Goal: Task Accomplishment & Management: Manage account settings

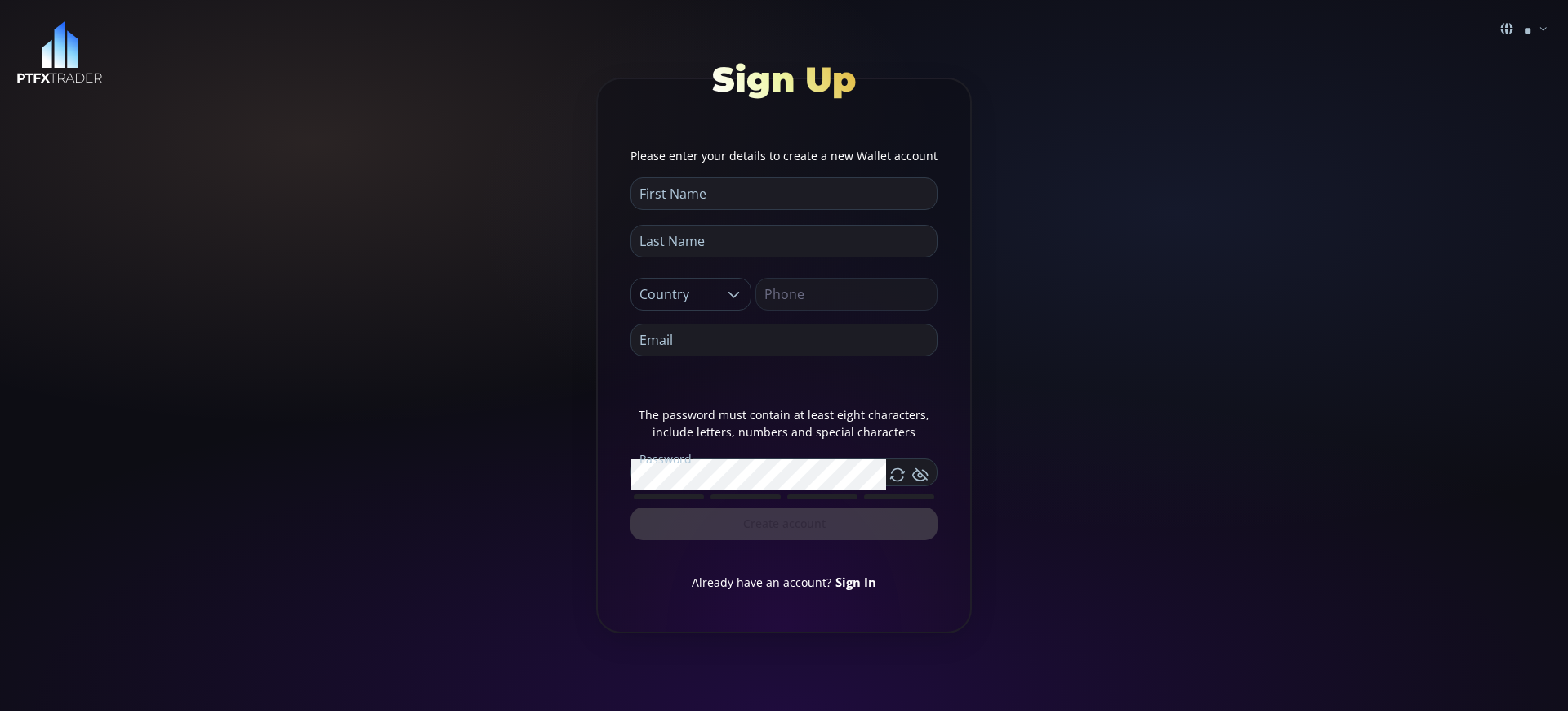
click at [853, 581] on link "Sign In" at bounding box center [855, 581] width 41 height 16
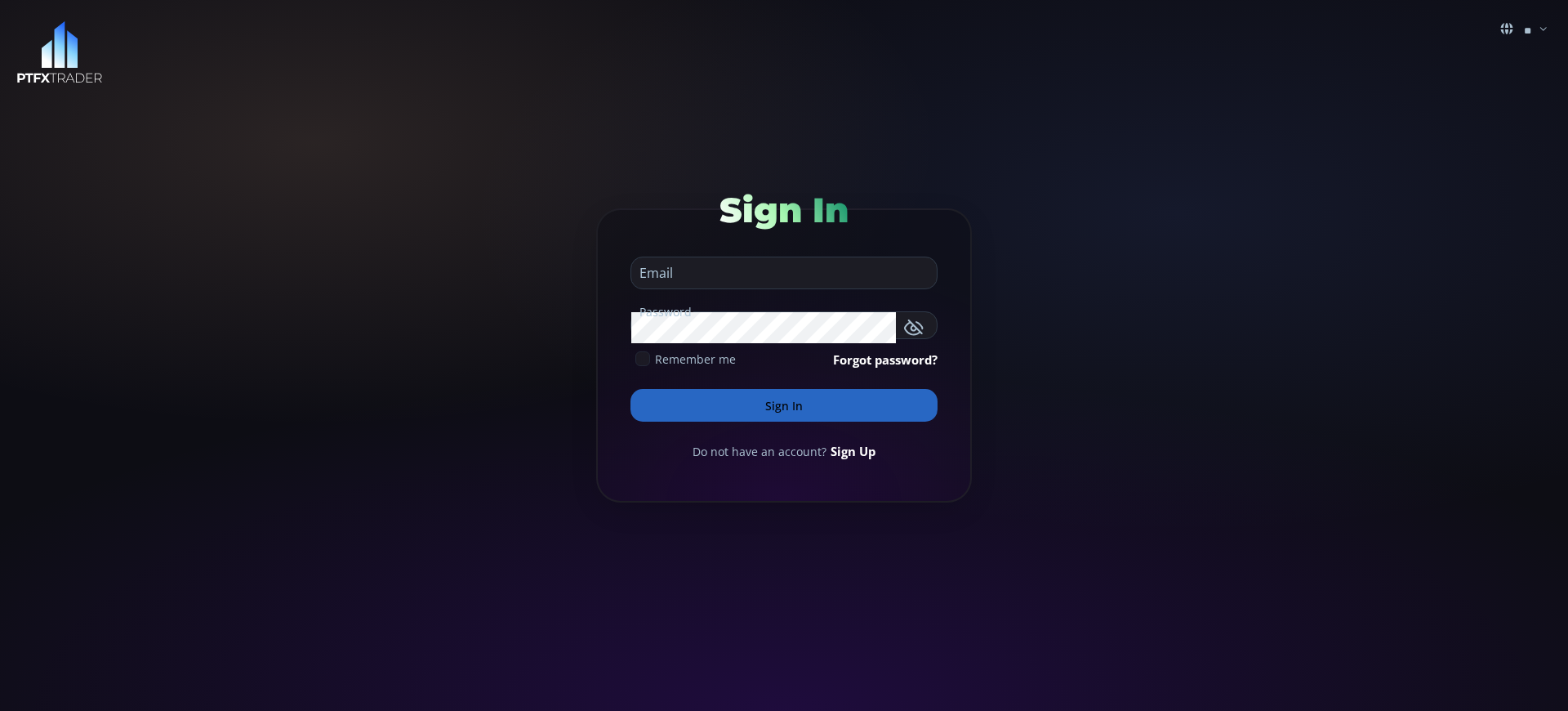
click at [784, 405] on button "Sign In" at bounding box center [784, 405] width 307 height 33
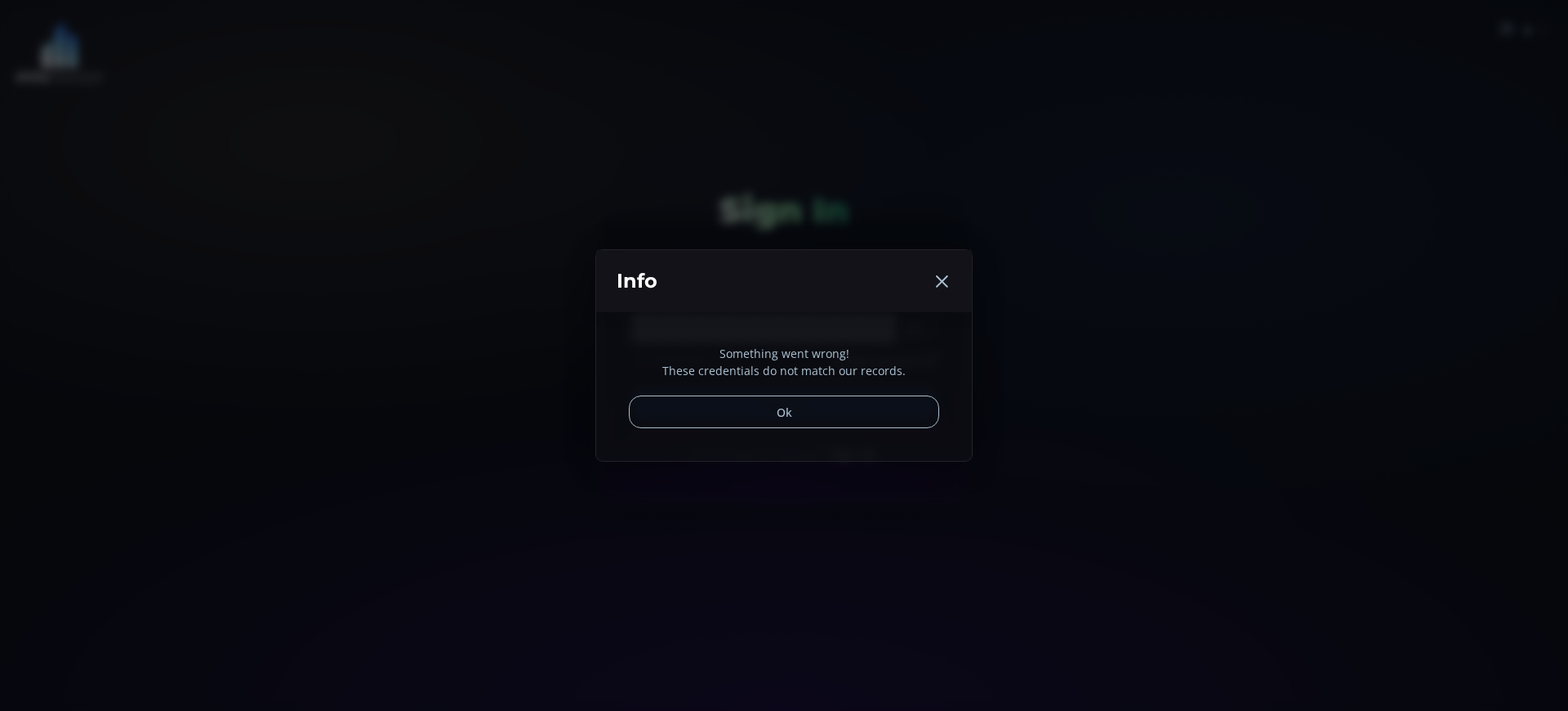
click at [784, 405] on button "Ok" at bounding box center [784, 412] width 311 height 33
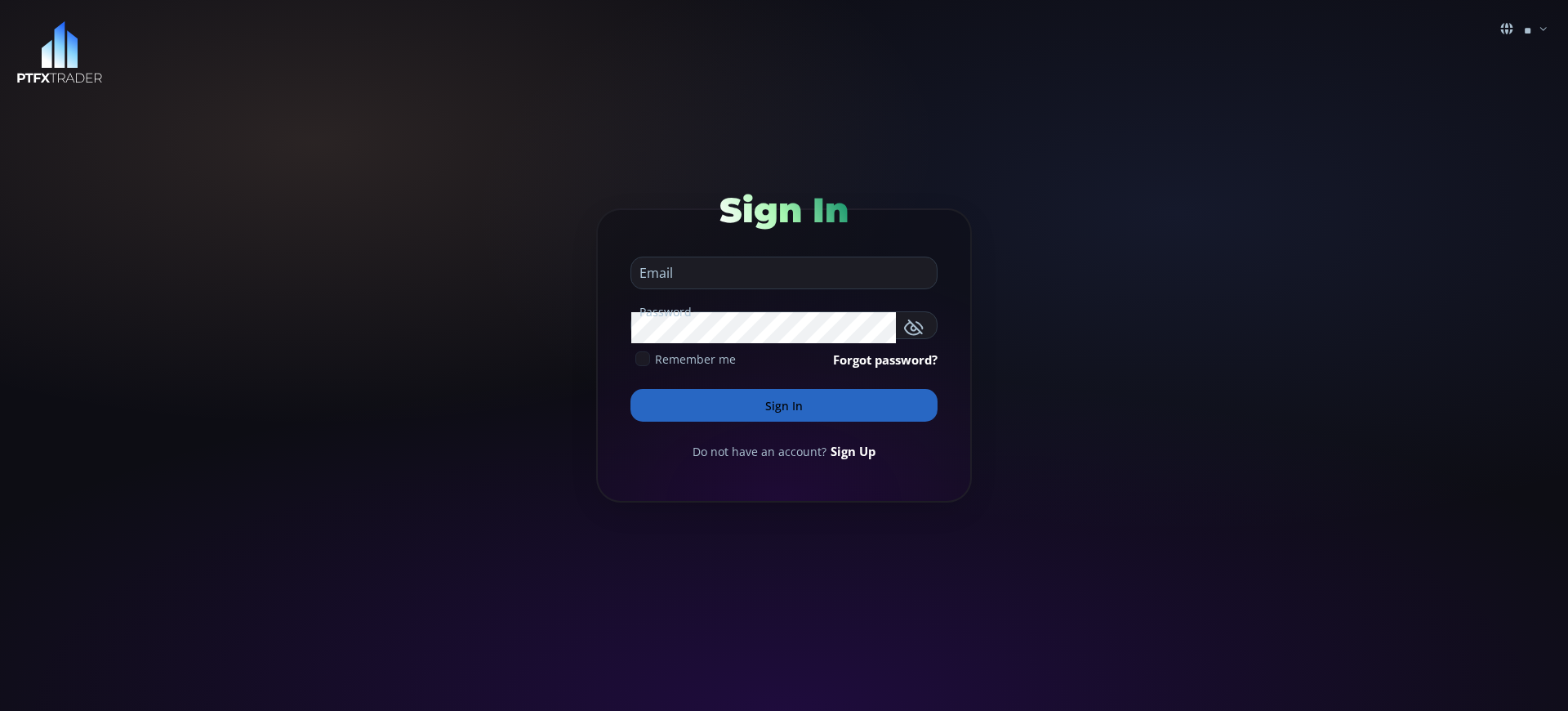
click at [784, 405] on button "Sign In" at bounding box center [784, 405] width 307 height 33
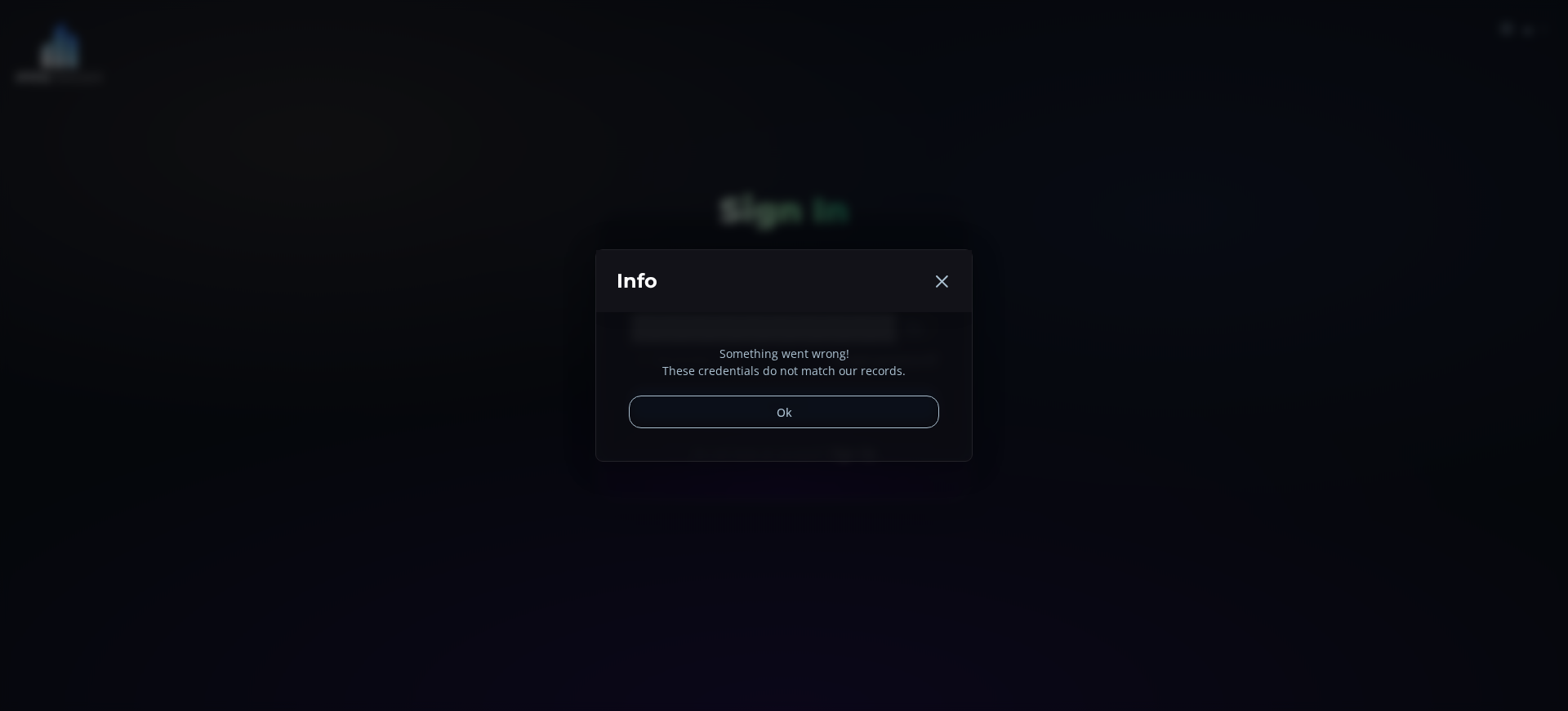
click at [784, 405] on button "Ok" at bounding box center [784, 412] width 311 height 33
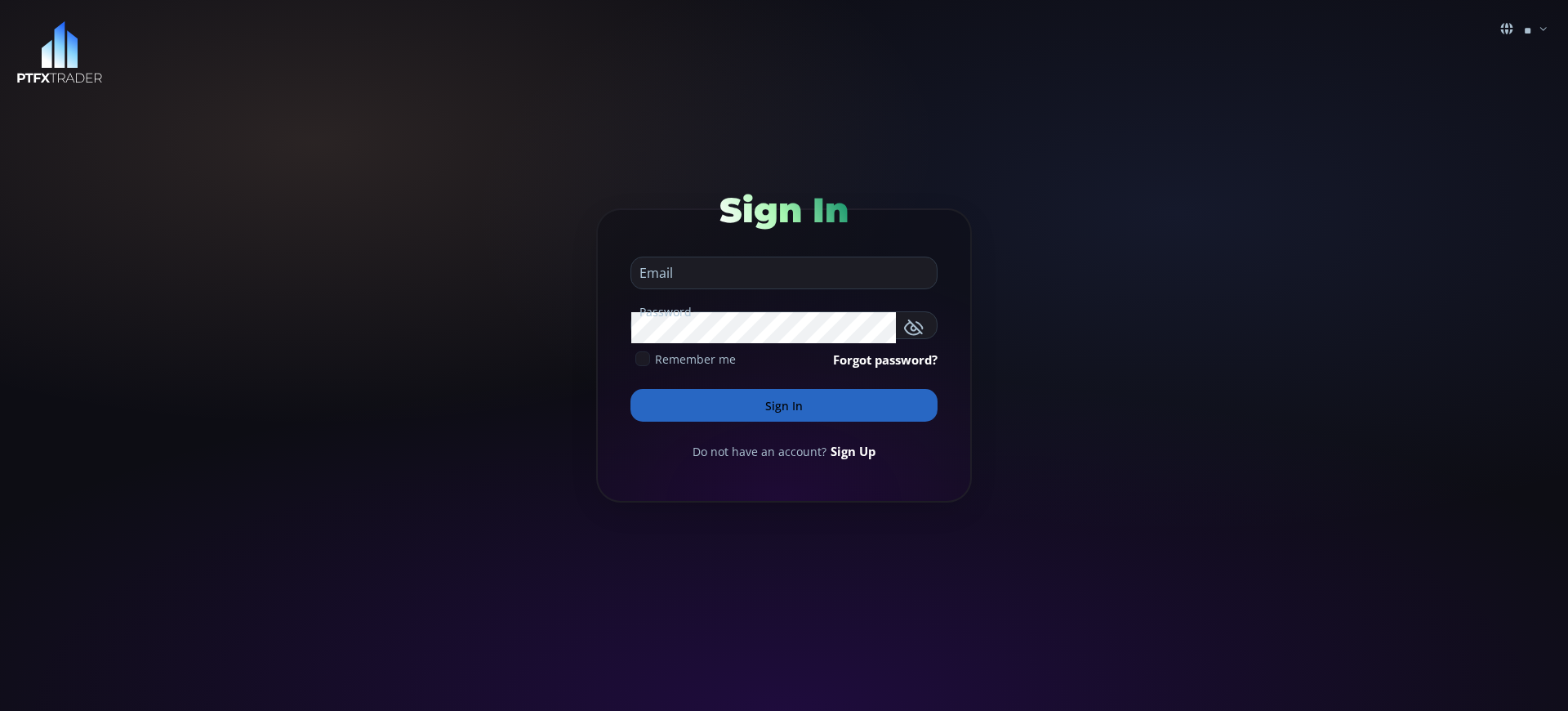
click at [784, 405] on button "Sign In" at bounding box center [784, 405] width 307 height 33
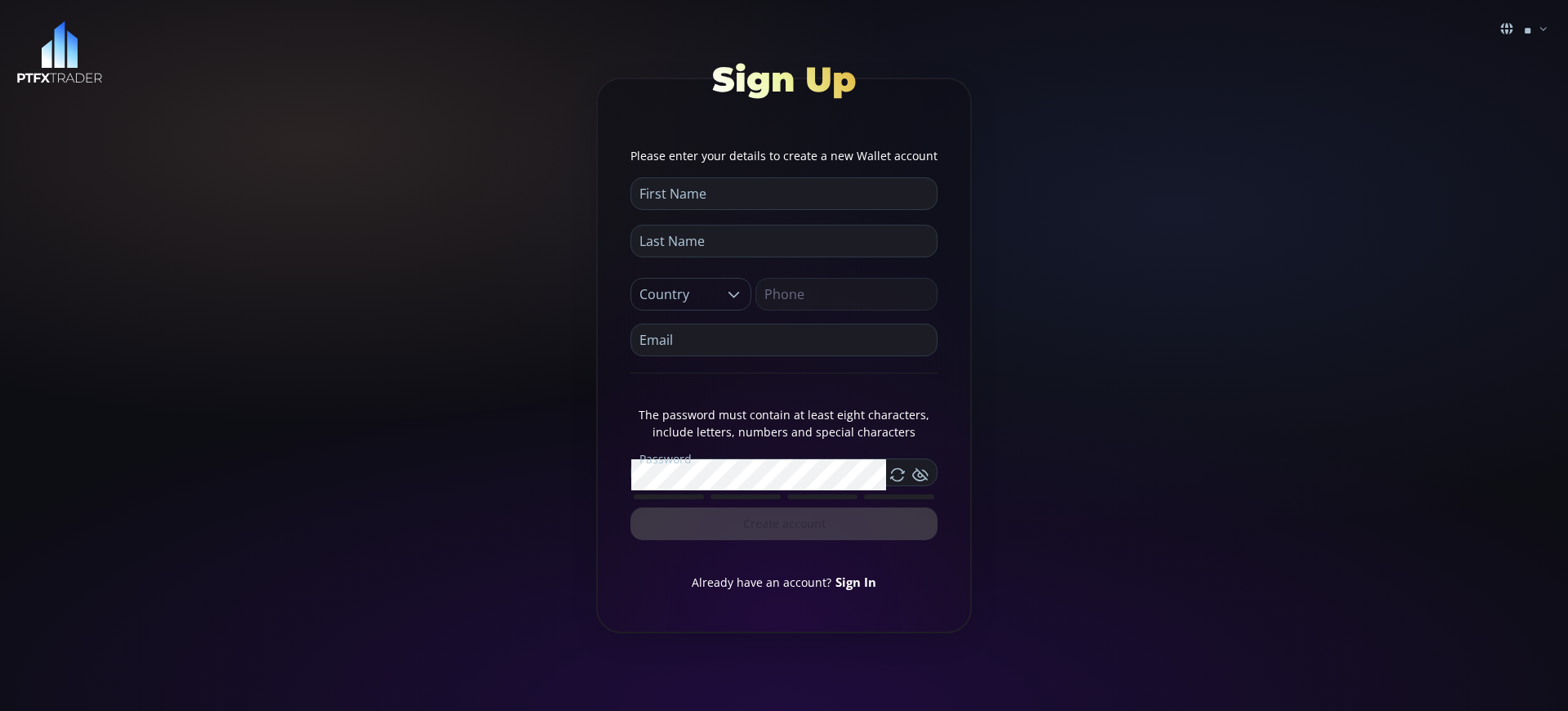
click at [853, 581] on link "Sign In" at bounding box center [855, 581] width 41 height 16
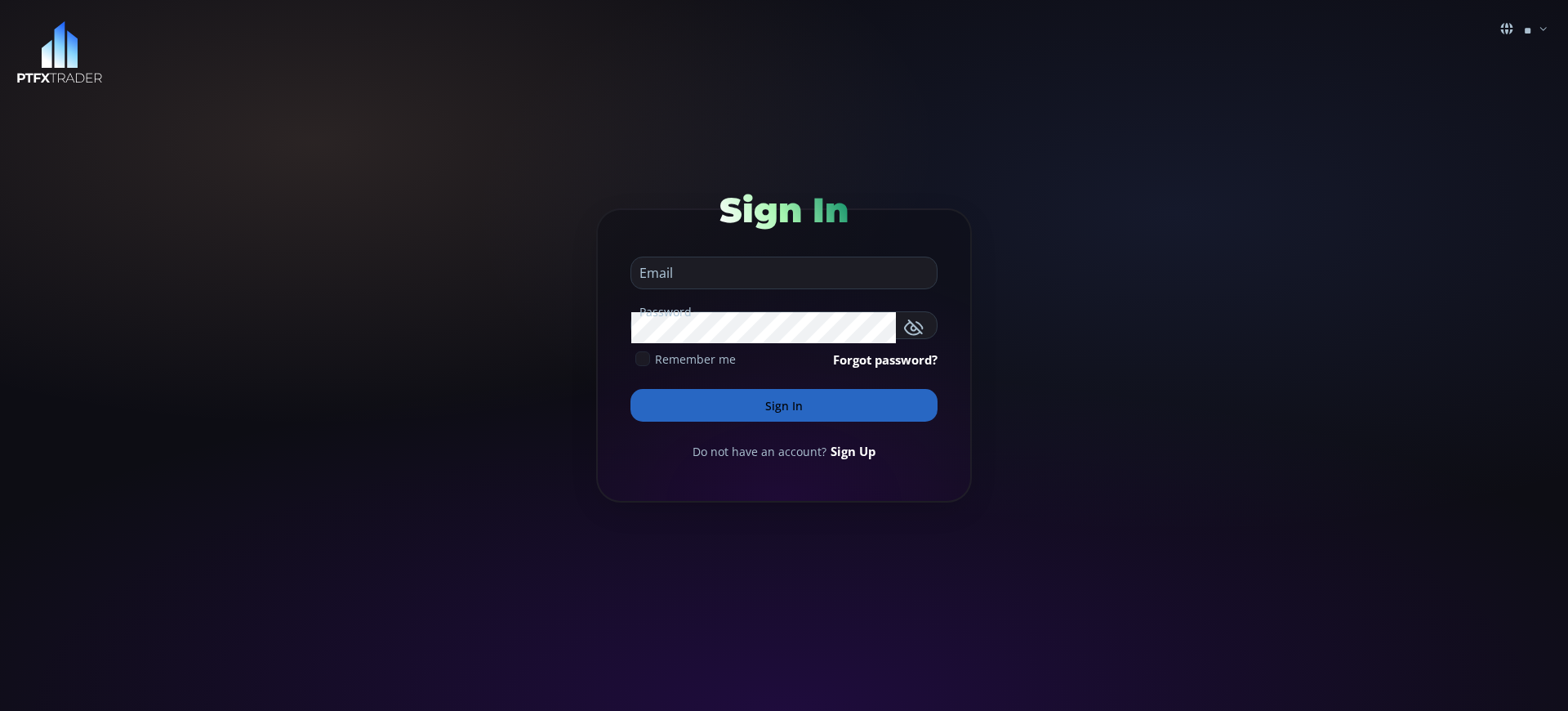
click at [784, 405] on button "Sign In" at bounding box center [784, 405] width 307 height 33
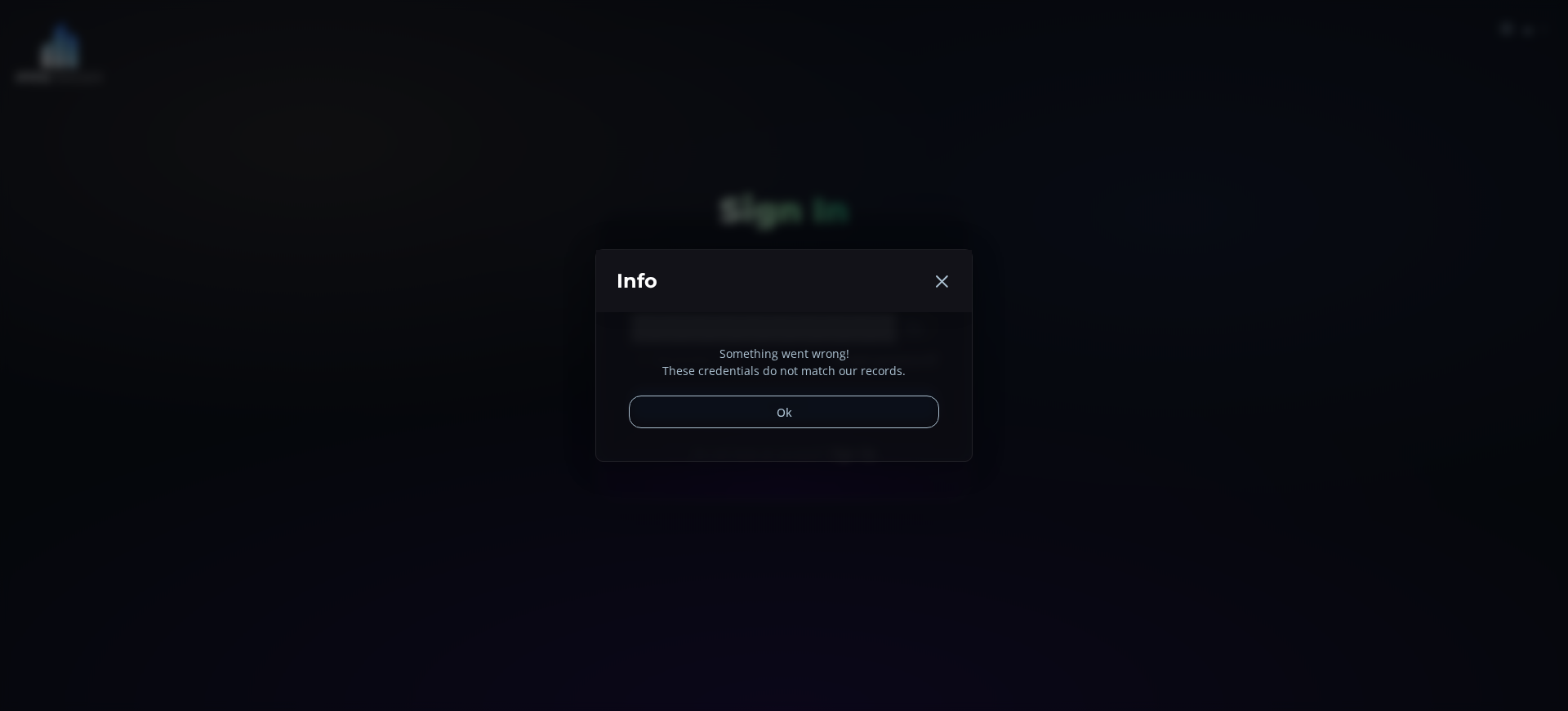
click at [850, 450] on div "Something went wrong! These credentials do not match our records. Ok" at bounding box center [784, 385] width 376 height 148
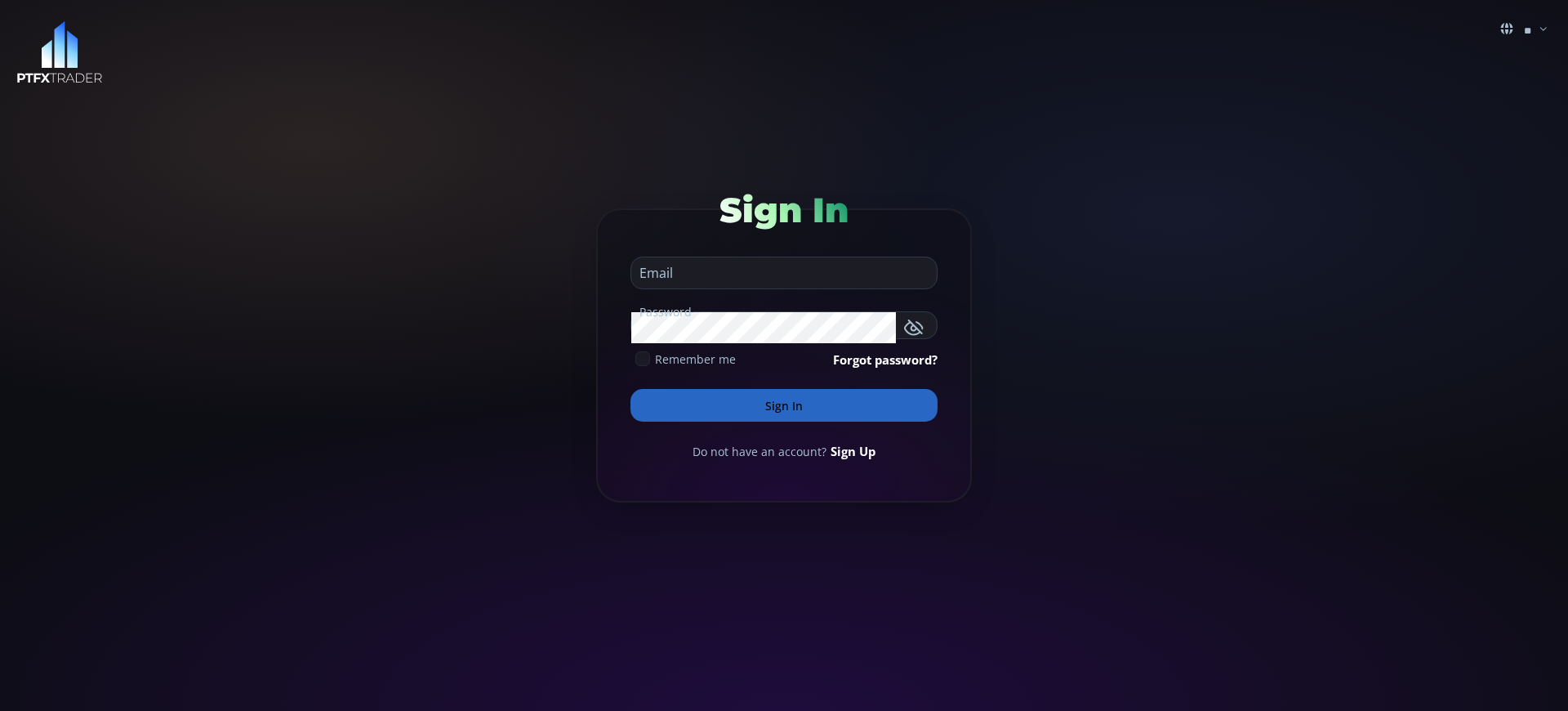
click at [784, 405] on button "Sign In" at bounding box center [784, 405] width 307 height 33
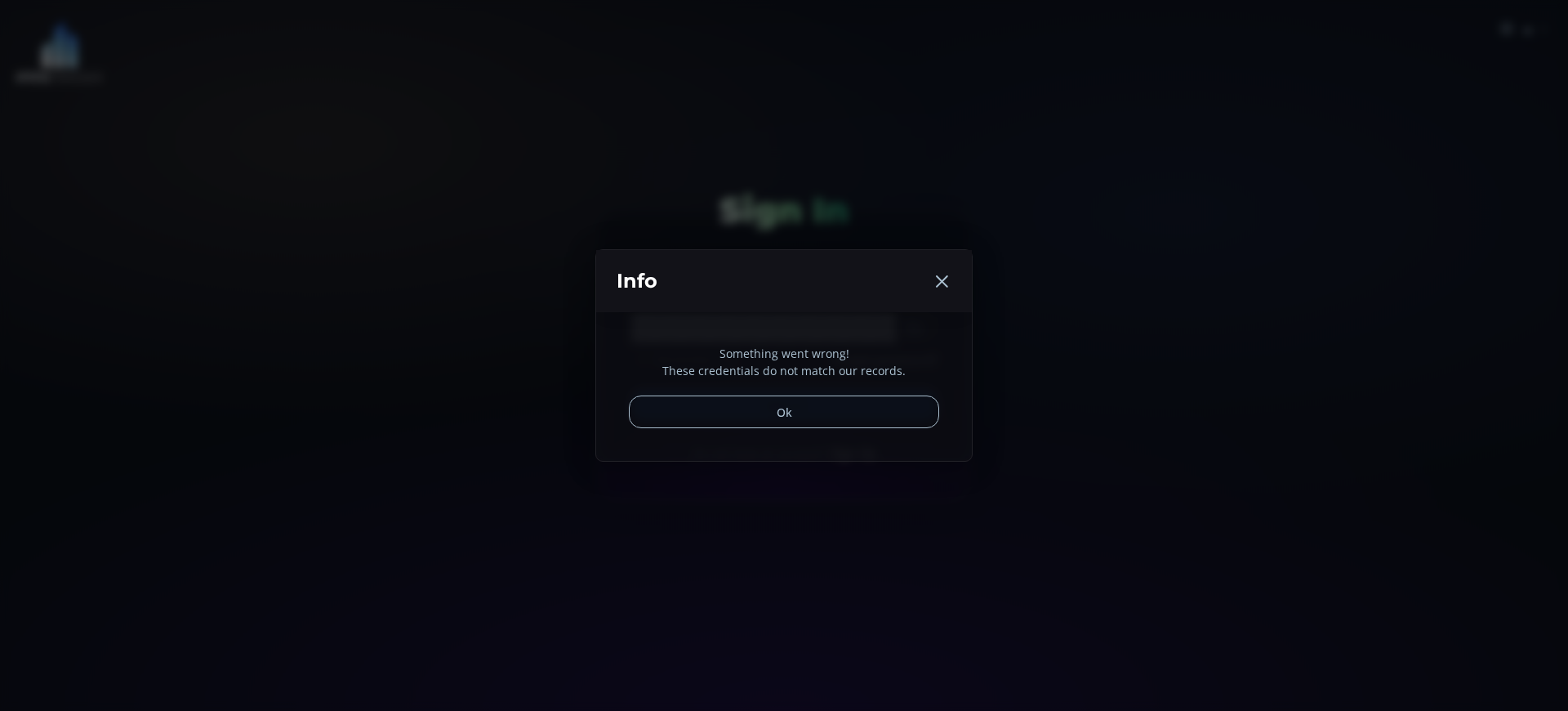
click at [850, 450] on div "Something went wrong! These credentials do not match our records. Ok" at bounding box center [784, 385] width 376 height 148
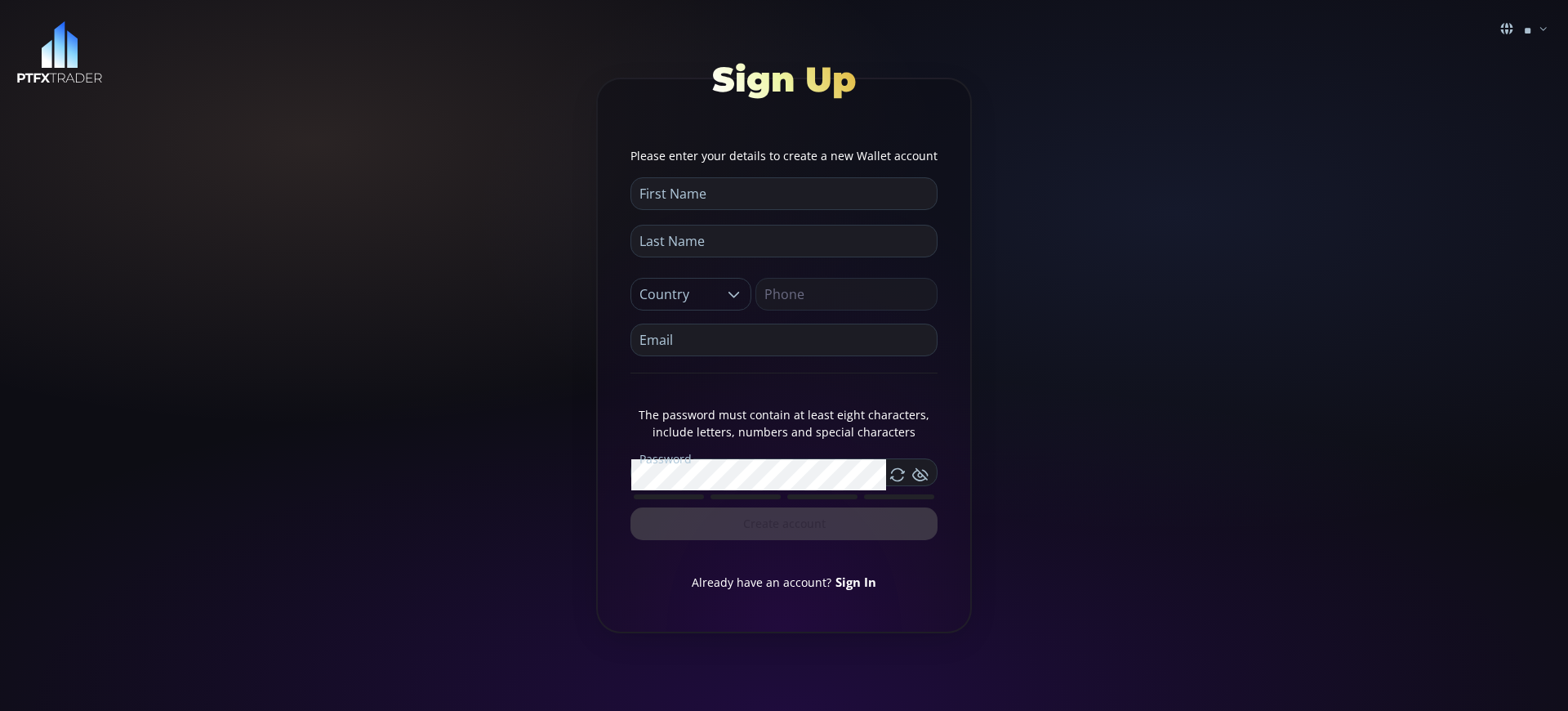
click at [853, 581] on link "Sign In" at bounding box center [855, 581] width 41 height 16
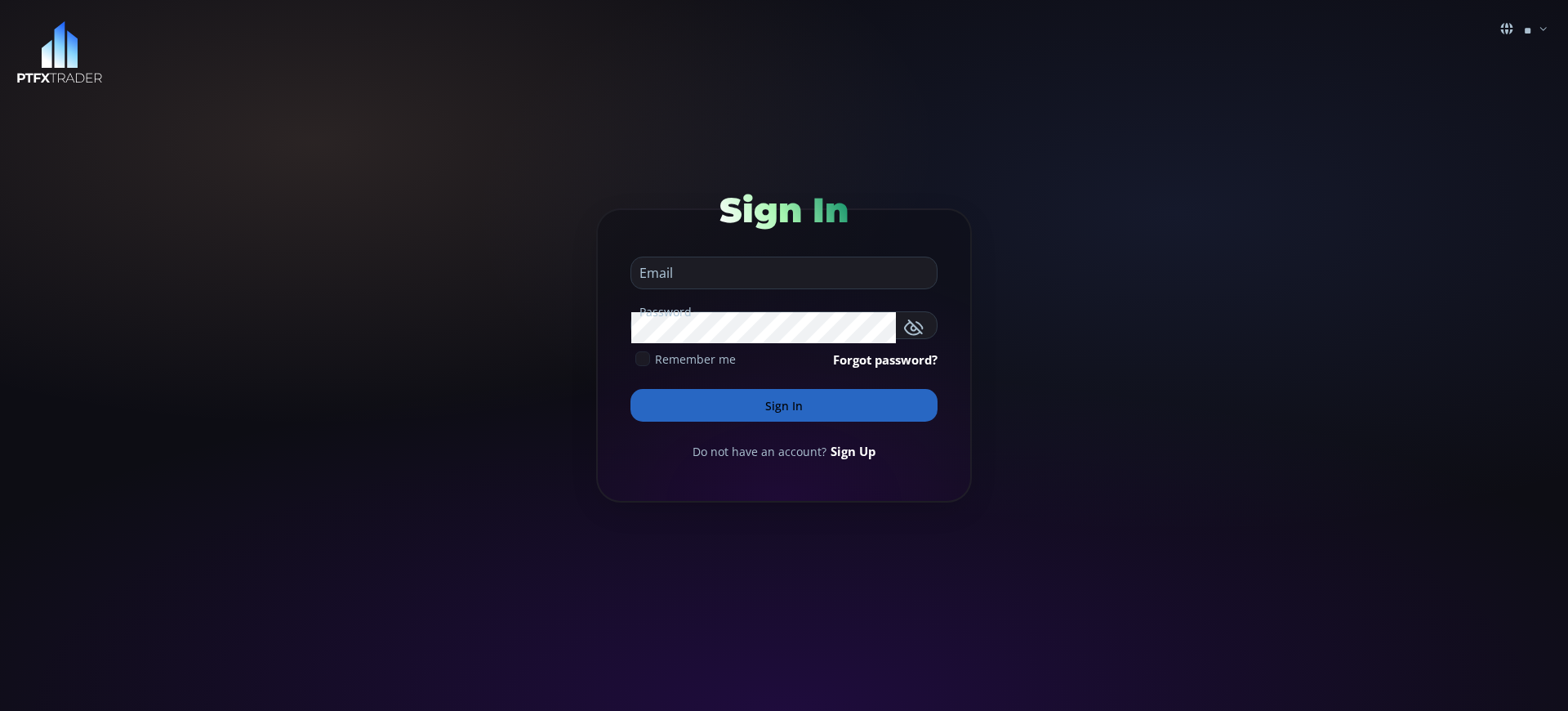
click at [784, 405] on button "Sign In" at bounding box center [784, 405] width 307 height 33
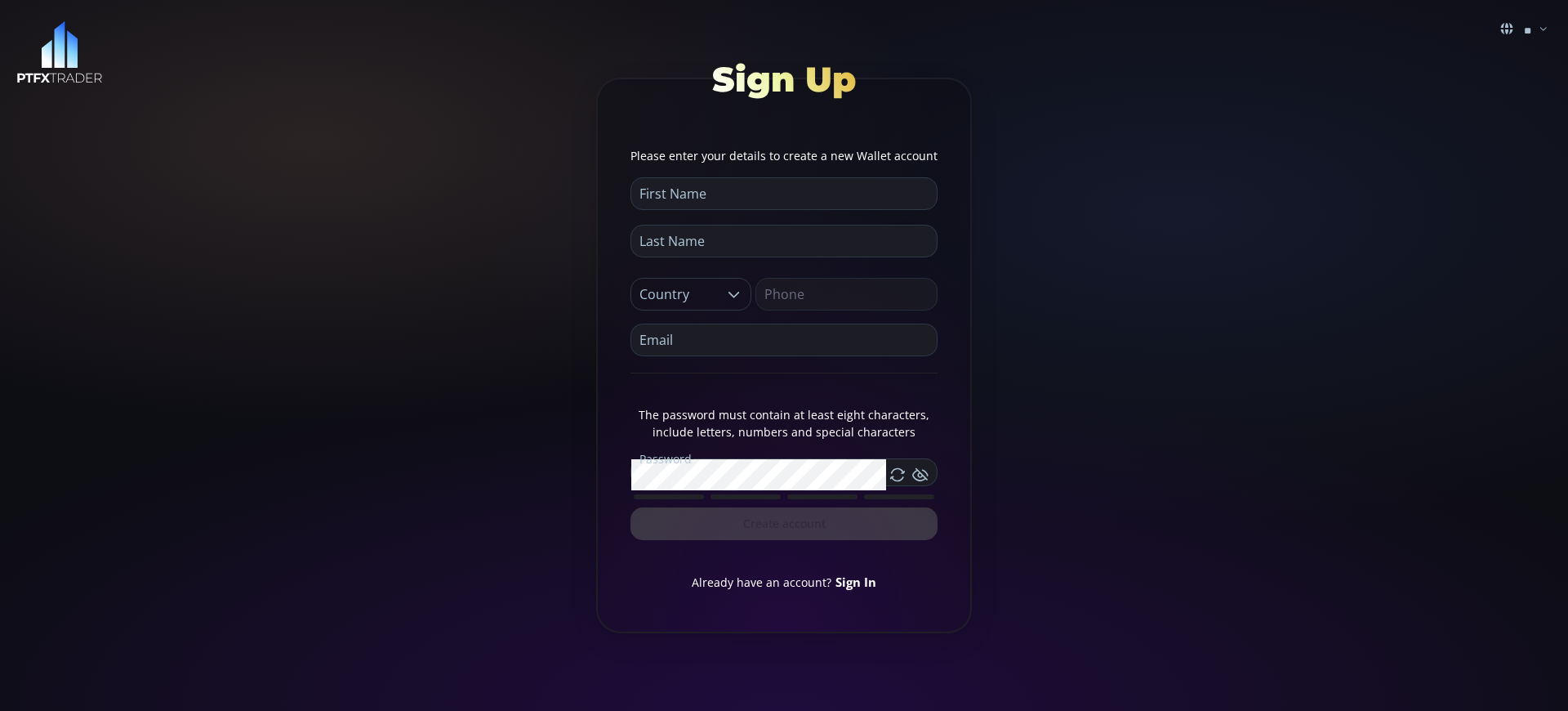
click at [853, 581] on link "Sign In" at bounding box center [855, 581] width 41 height 16
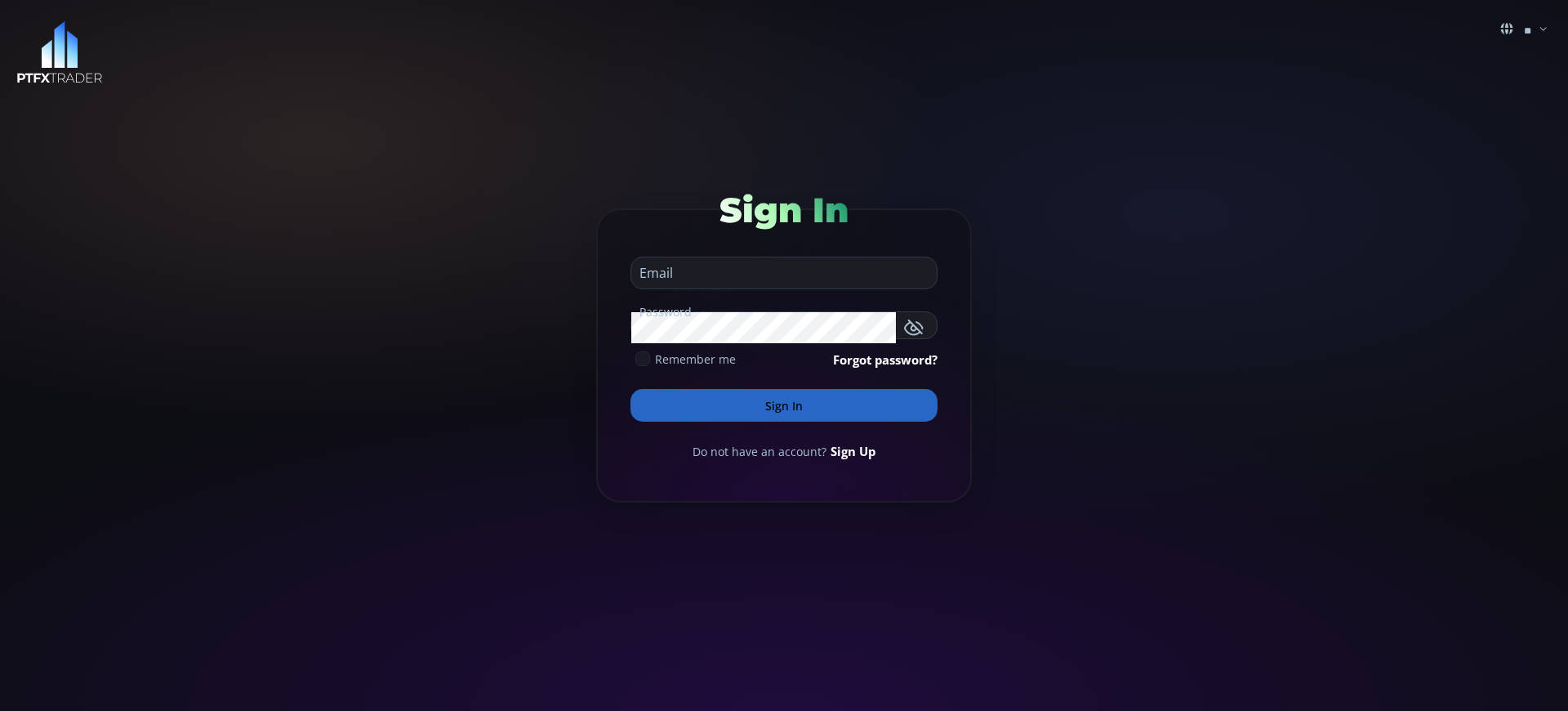
click at [784, 405] on button "Sign In" at bounding box center [784, 405] width 307 height 33
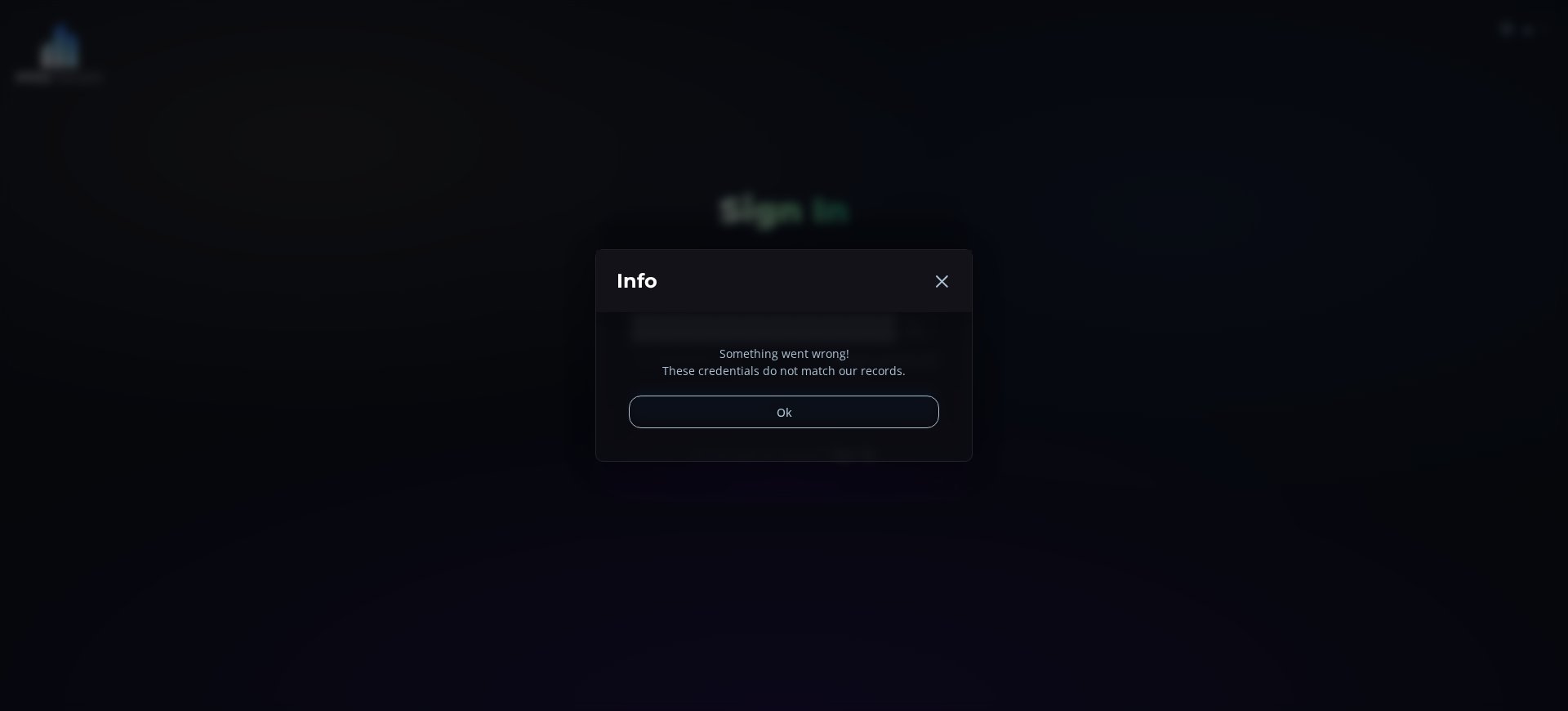
click at [784, 353] on p "Something went wrong!" at bounding box center [784, 353] width 311 height 17
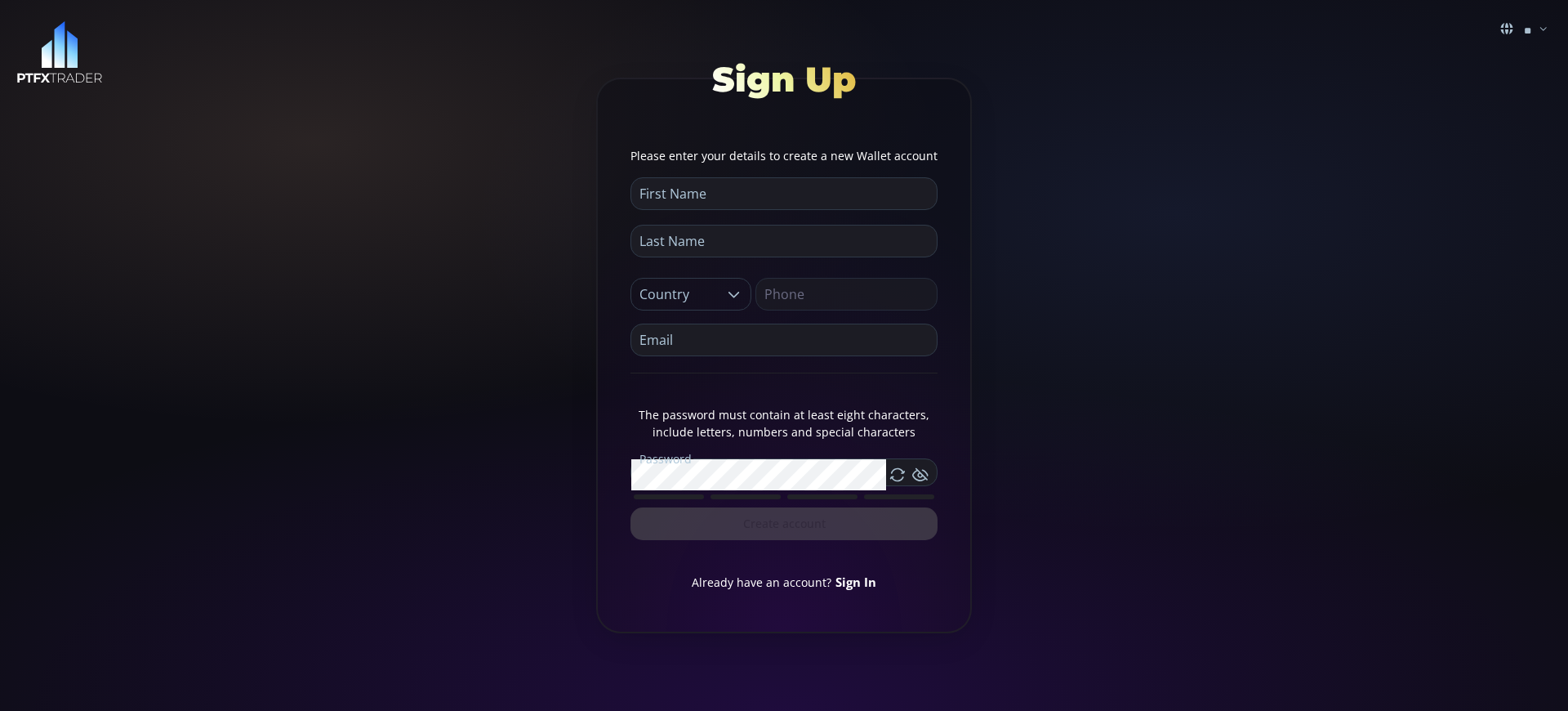
click at [853, 581] on link "Sign In" at bounding box center [855, 581] width 41 height 16
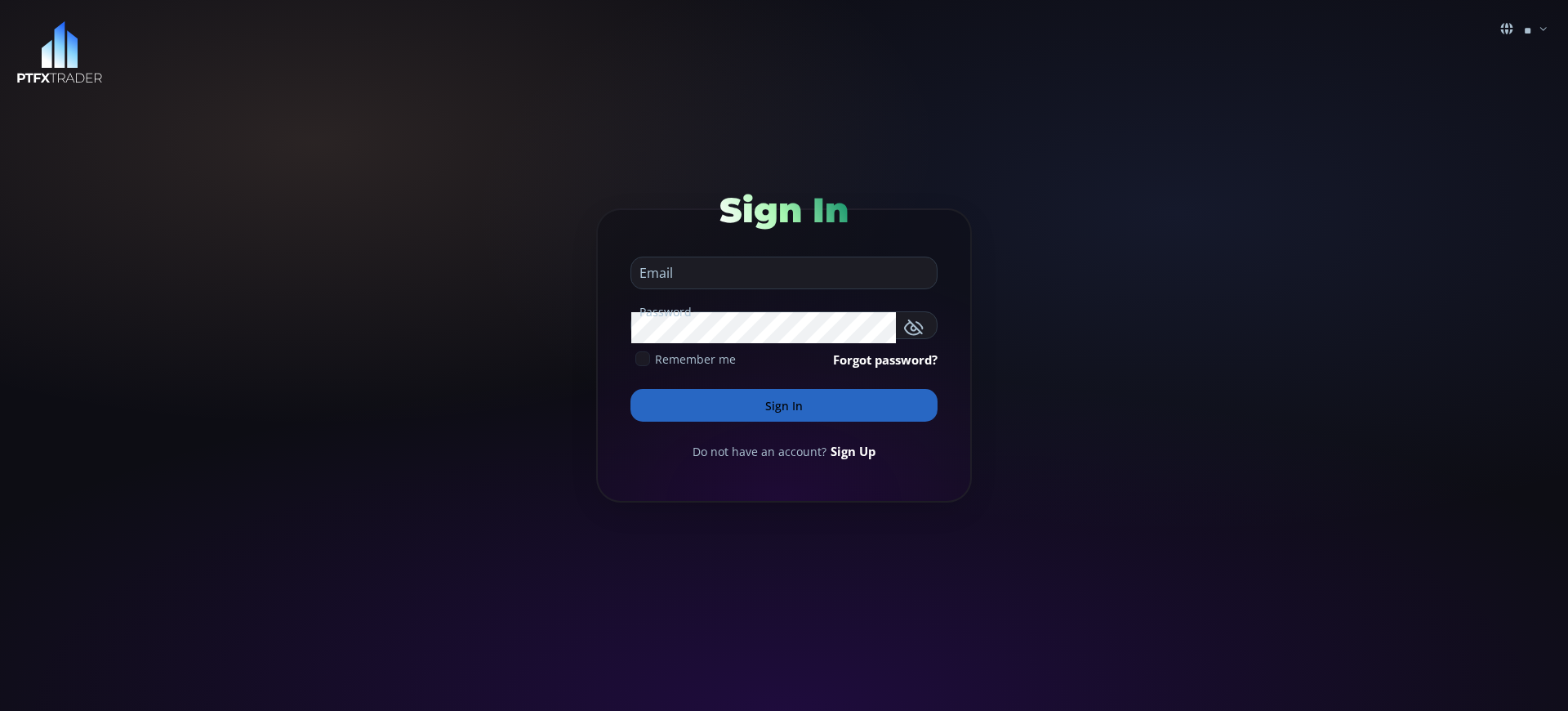
click at [784, 405] on button "Sign In" at bounding box center [784, 405] width 307 height 33
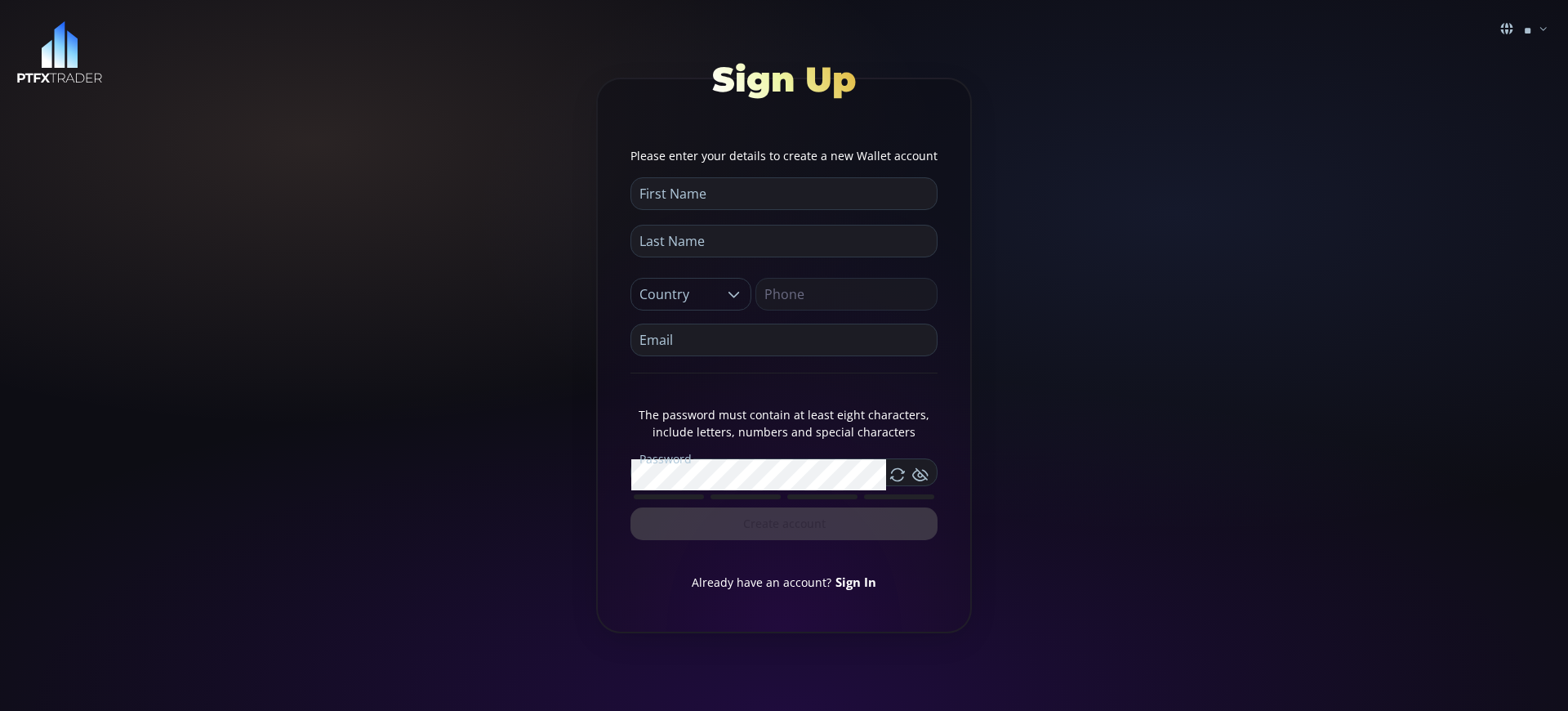
click at [853, 581] on link "Sign In" at bounding box center [855, 581] width 41 height 16
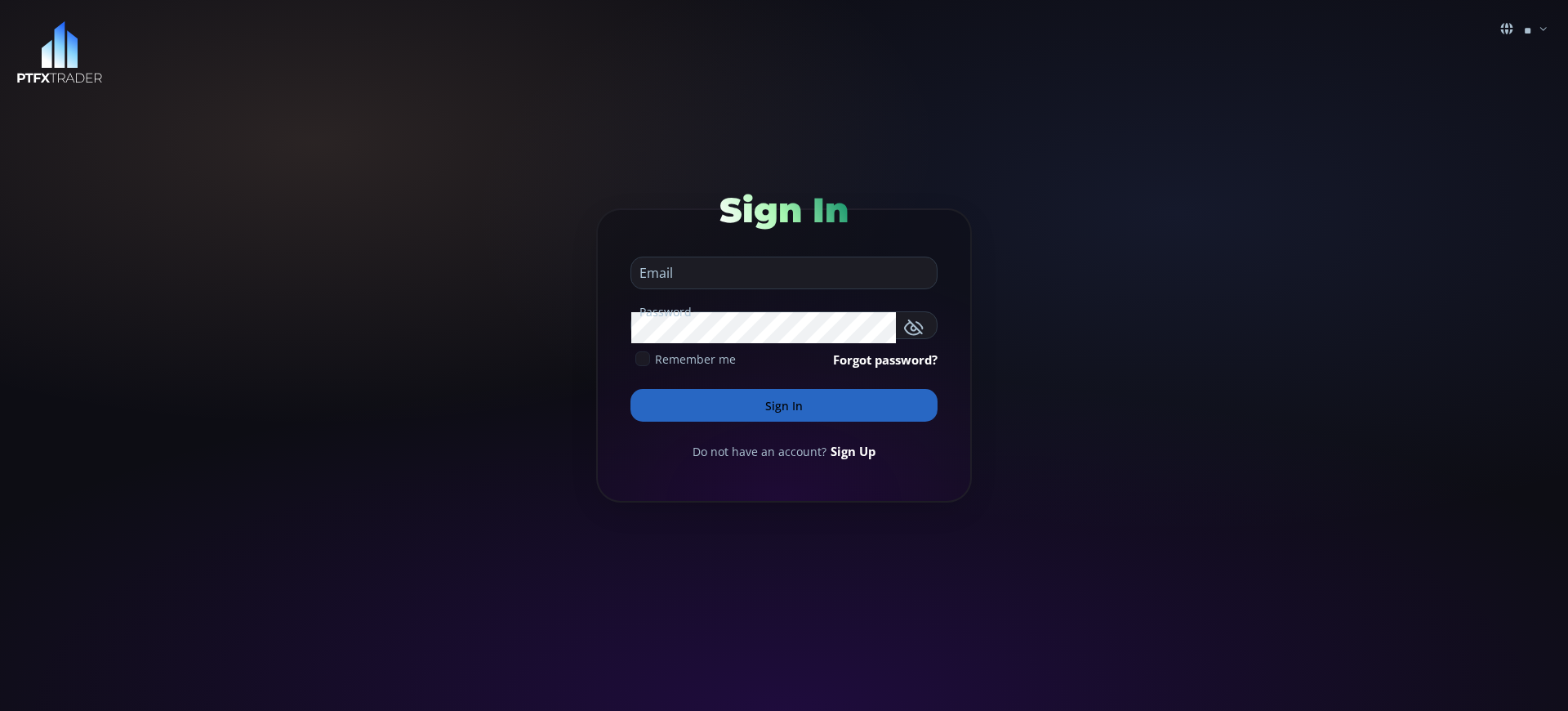
click at [784, 405] on button "Sign In" at bounding box center [784, 405] width 307 height 33
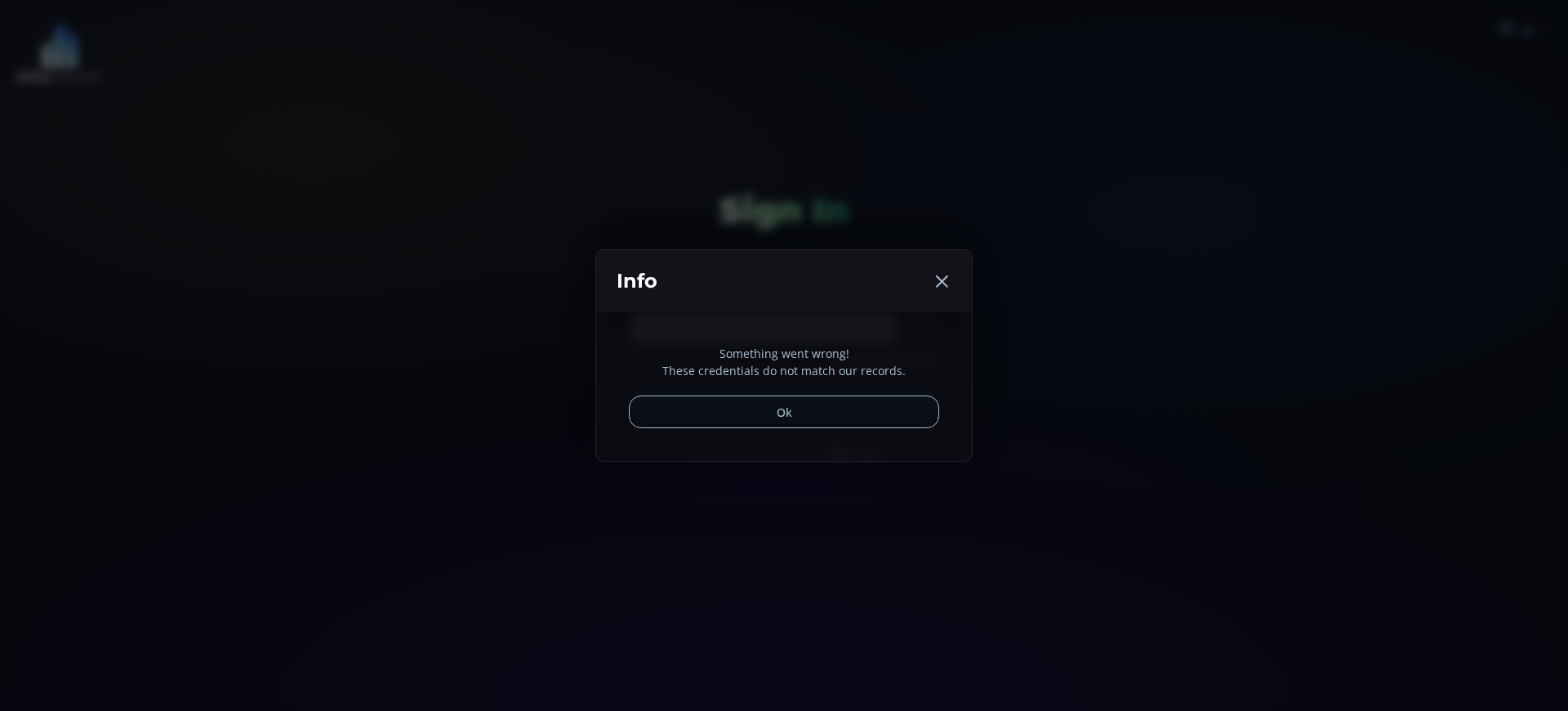
click at [784, 412] on button "Ok" at bounding box center [784, 412] width 311 height 33
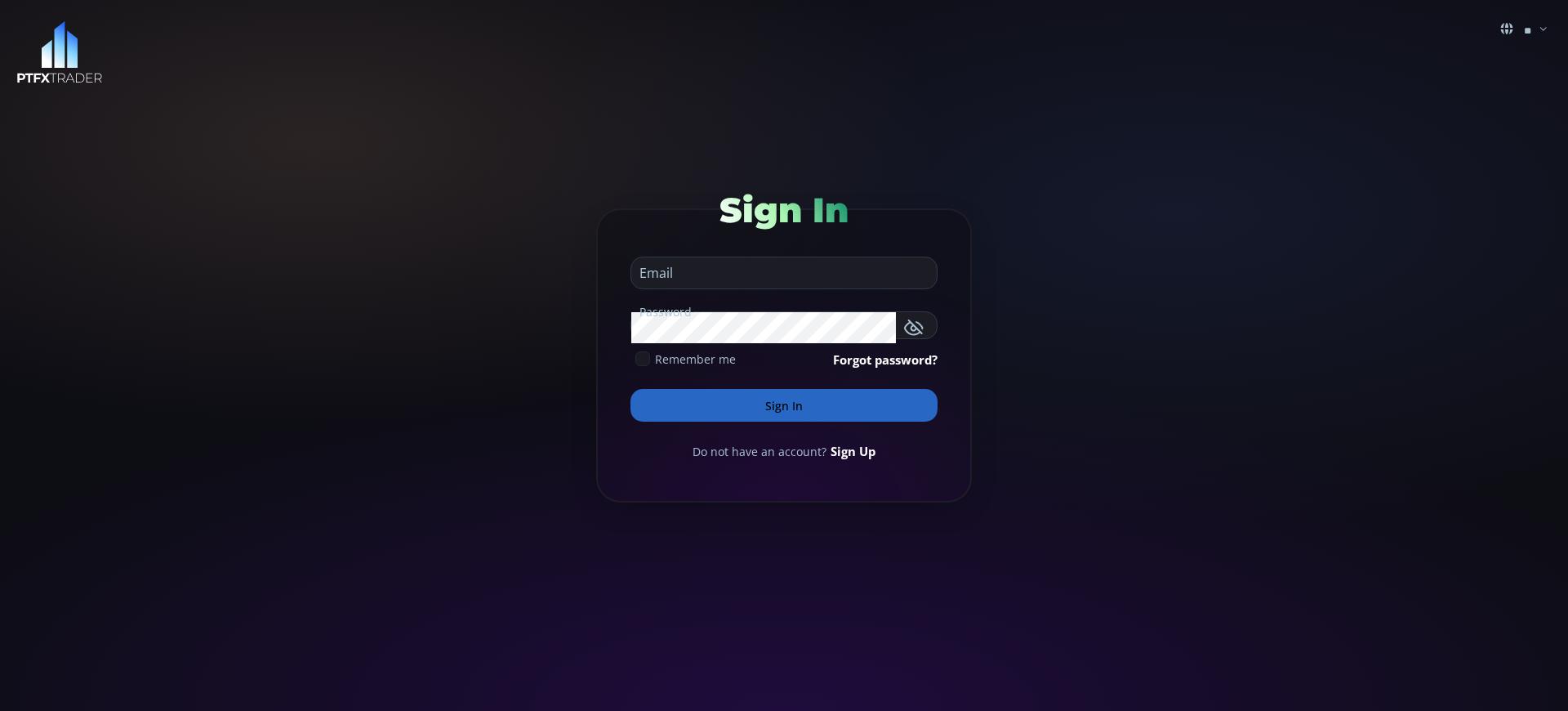
click at [784, 405] on button "Sign In" at bounding box center [784, 405] width 307 height 33
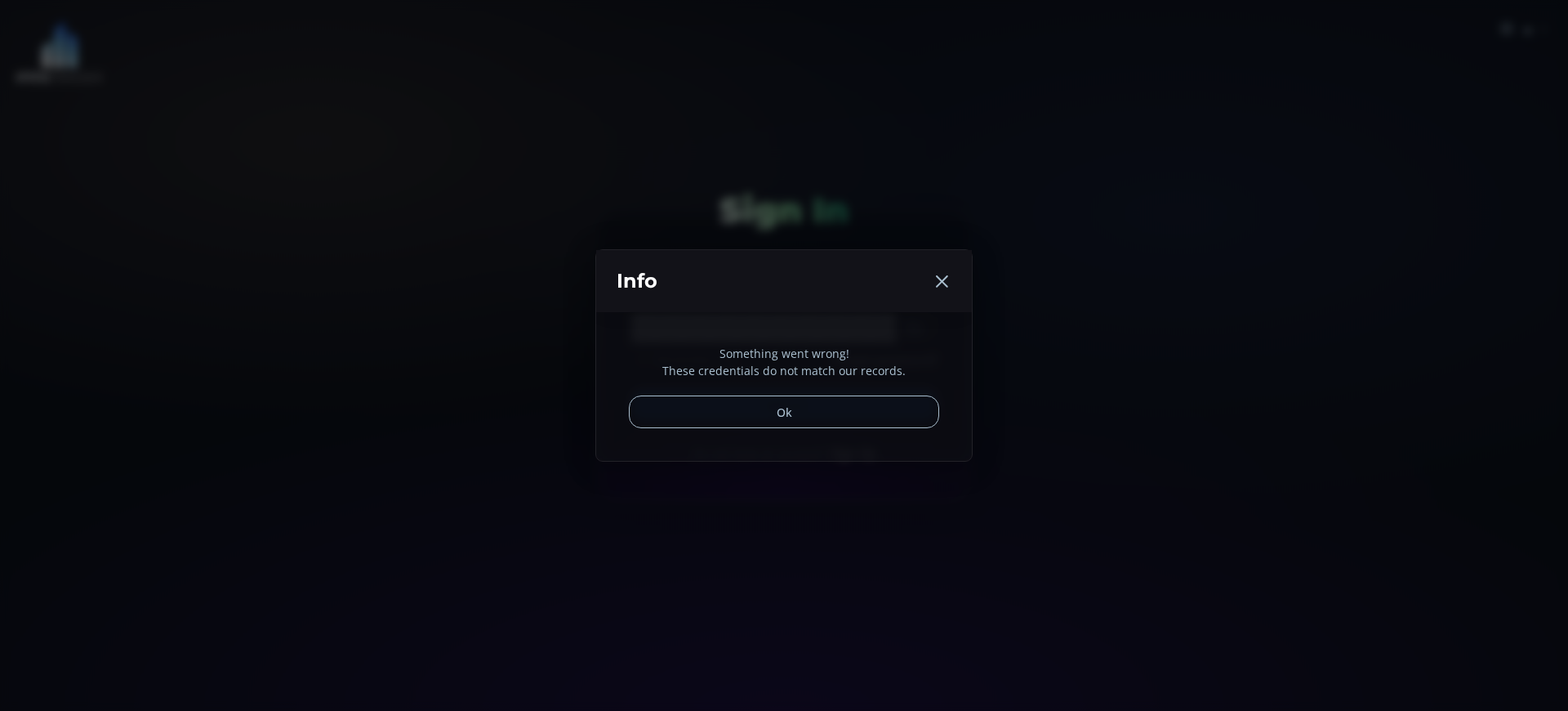
click at [784, 353] on p "Something went wrong!" at bounding box center [784, 353] width 311 height 17
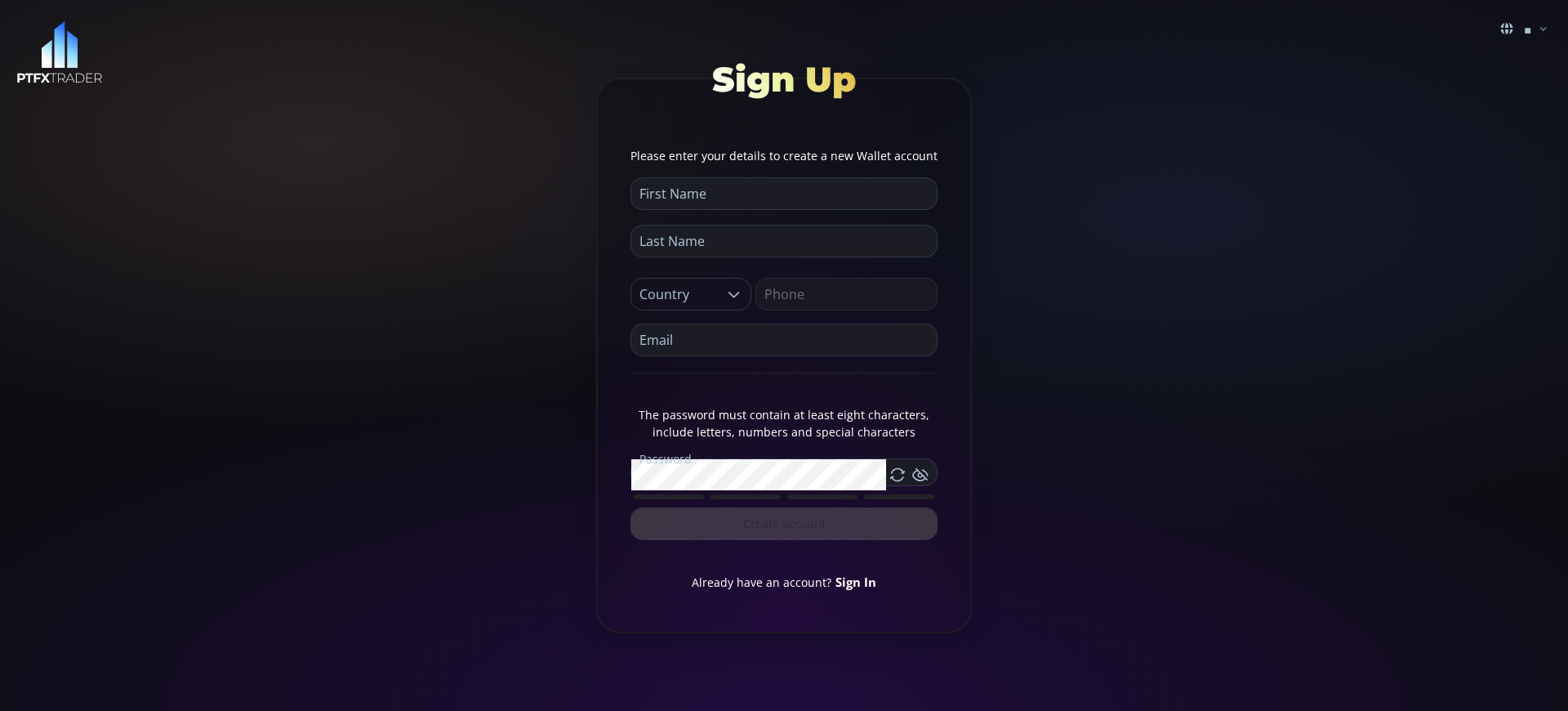
click at [853, 581] on link "Sign In" at bounding box center [855, 581] width 41 height 16
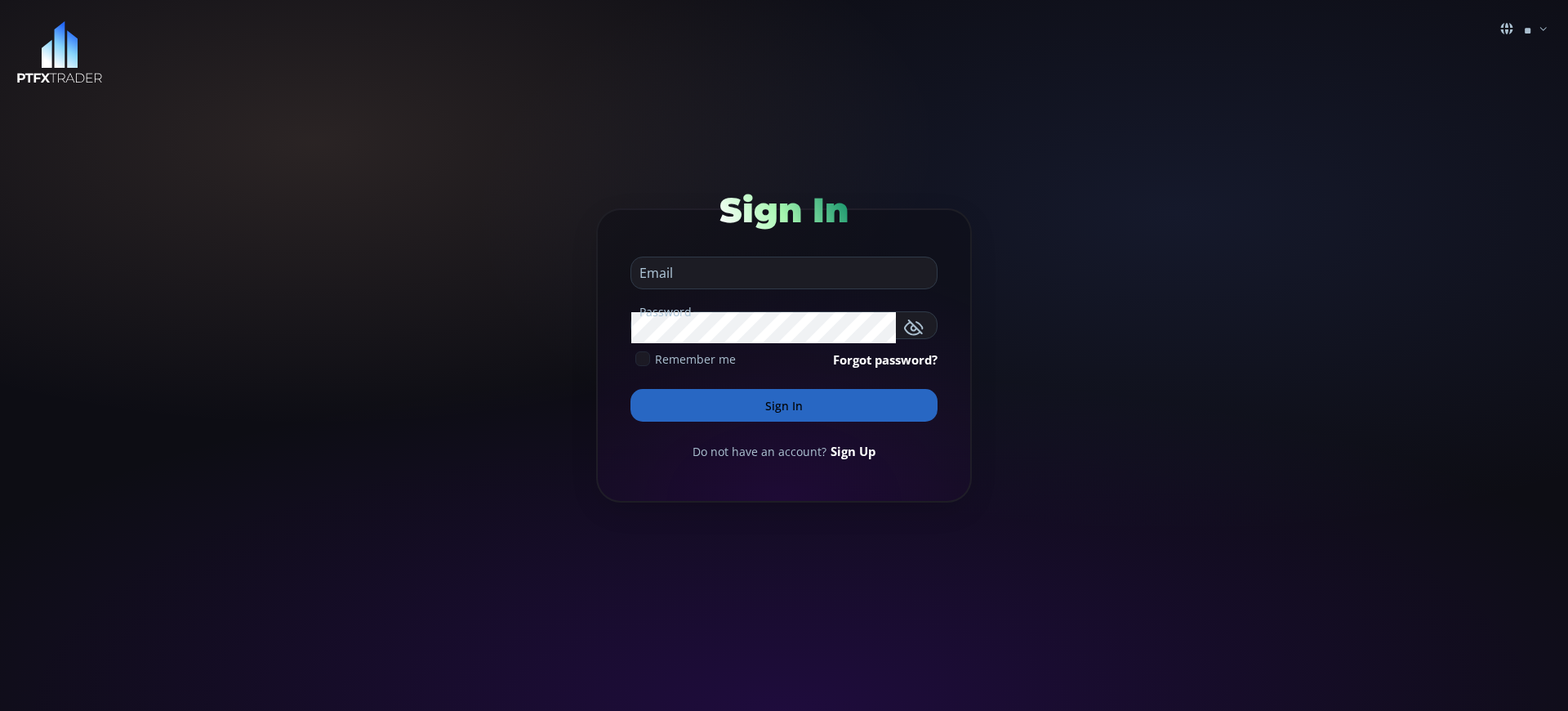
click at [784, 405] on button "Sign In" at bounding box center [784, 405] width 307 height 33
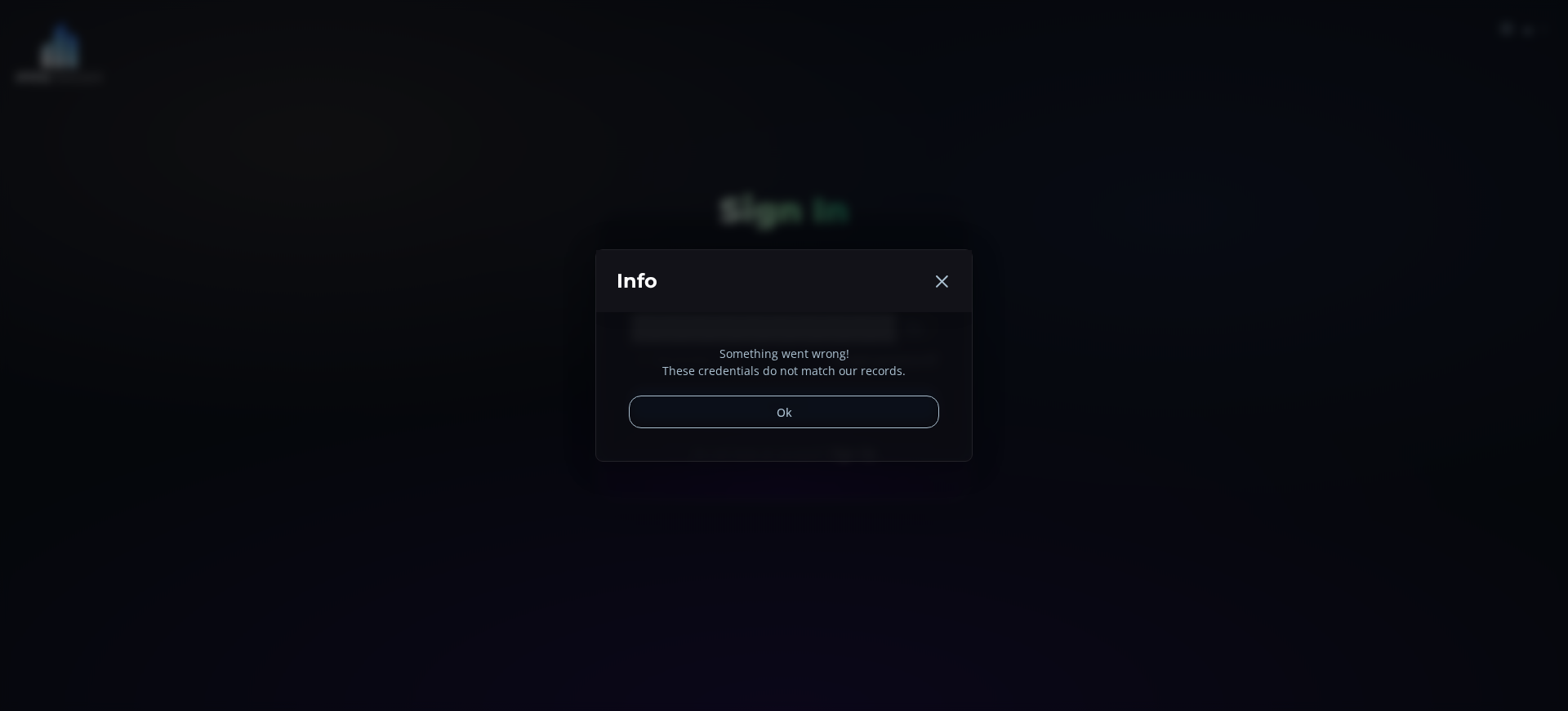
click at [850, 450] on div "Something went wrong! These credentials do not match our records. Ok" at bounding box center [784, 385] width 376 height 148
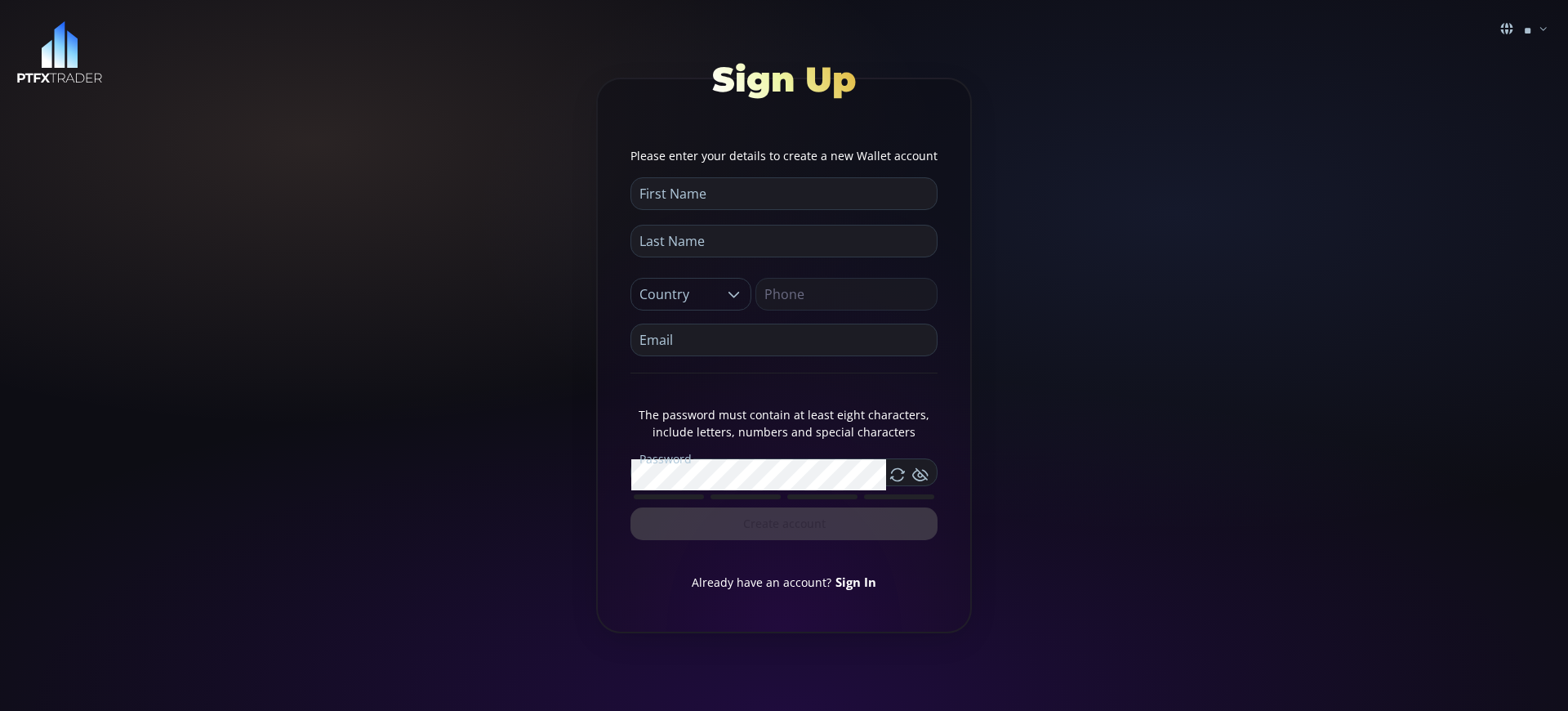
click at [853, 581] on link "Sign In" at bounding box center [855, 581] width 41 height 16
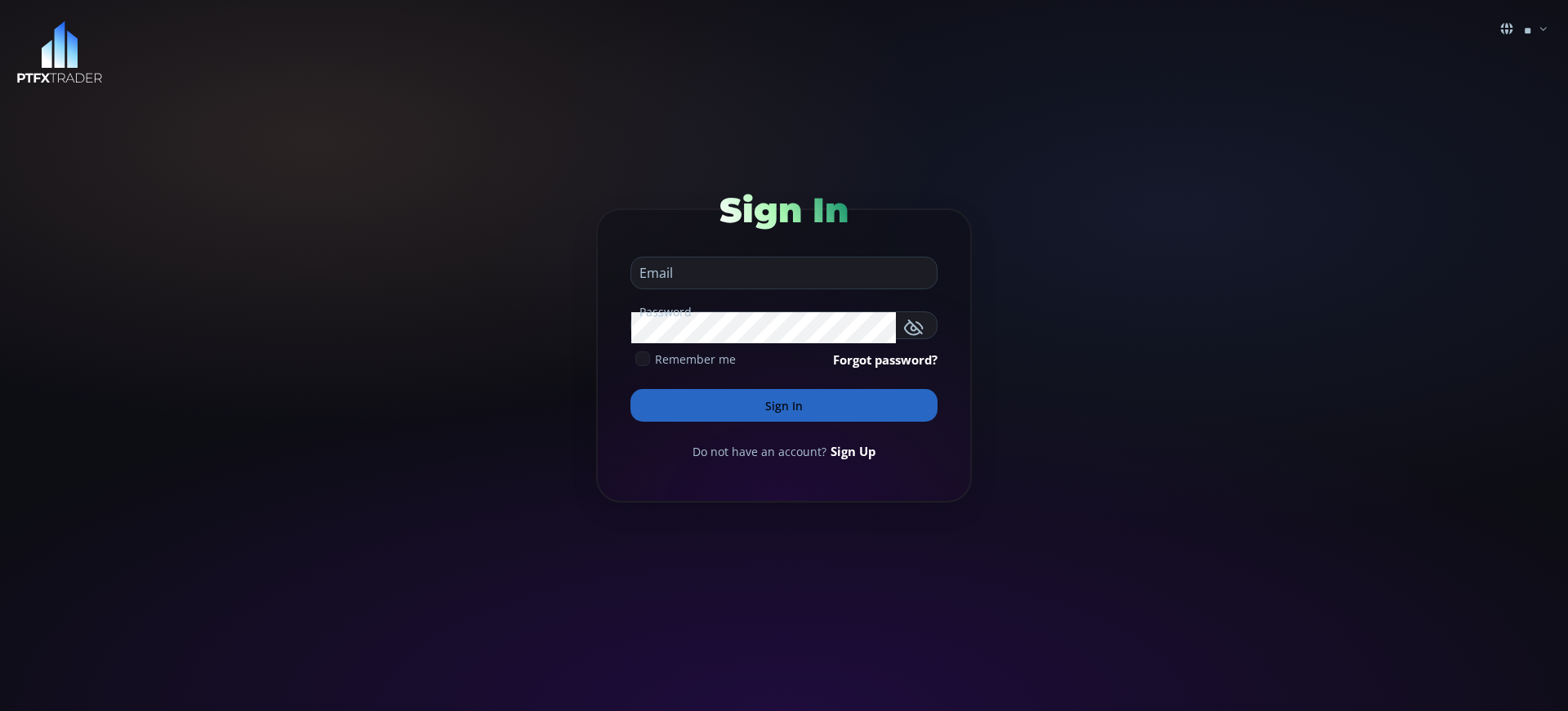
click at [784, 405] on button "Sign In" at bounding box center [784, 405] width 307 height 33
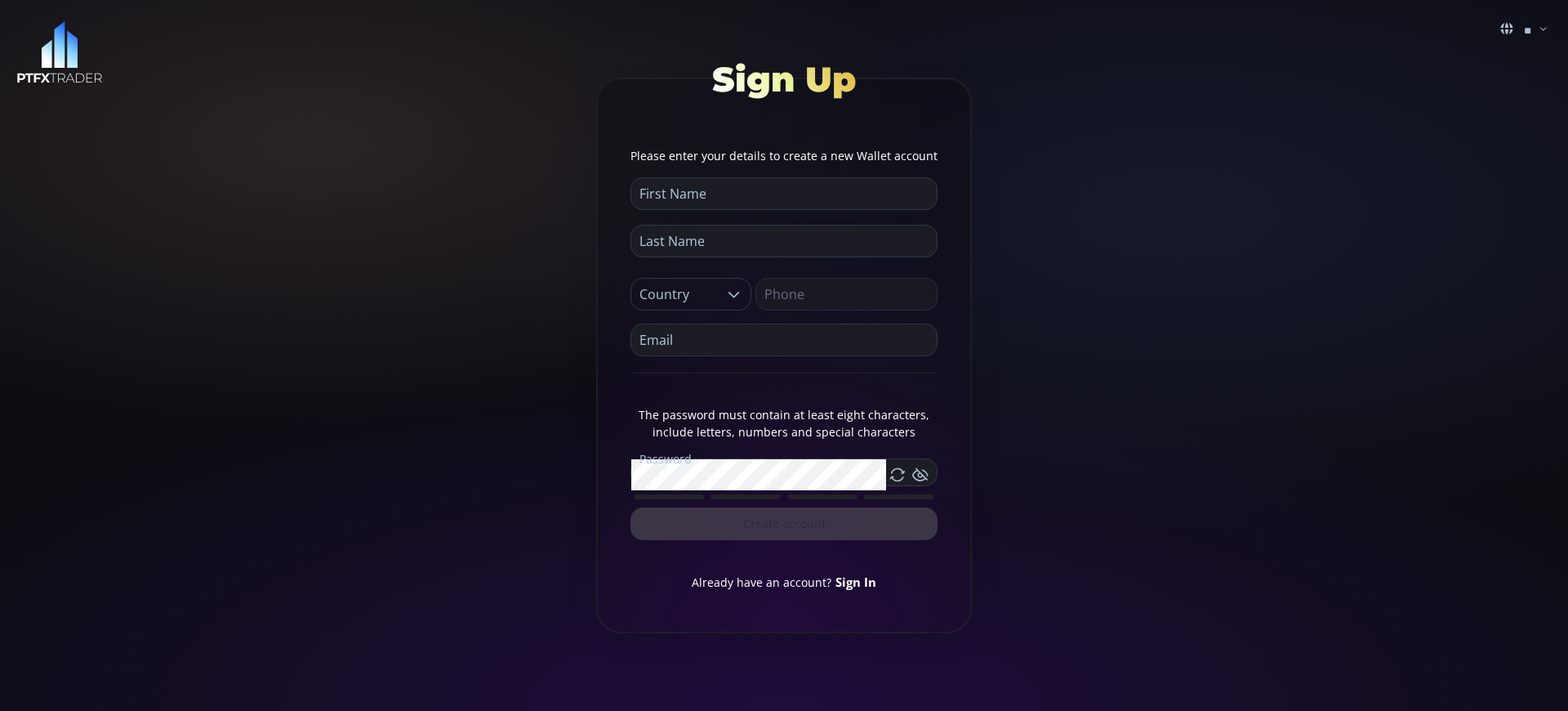
click at [853, 581] on link "Sign In" at bounding box center [855, 581] width 41 height 16
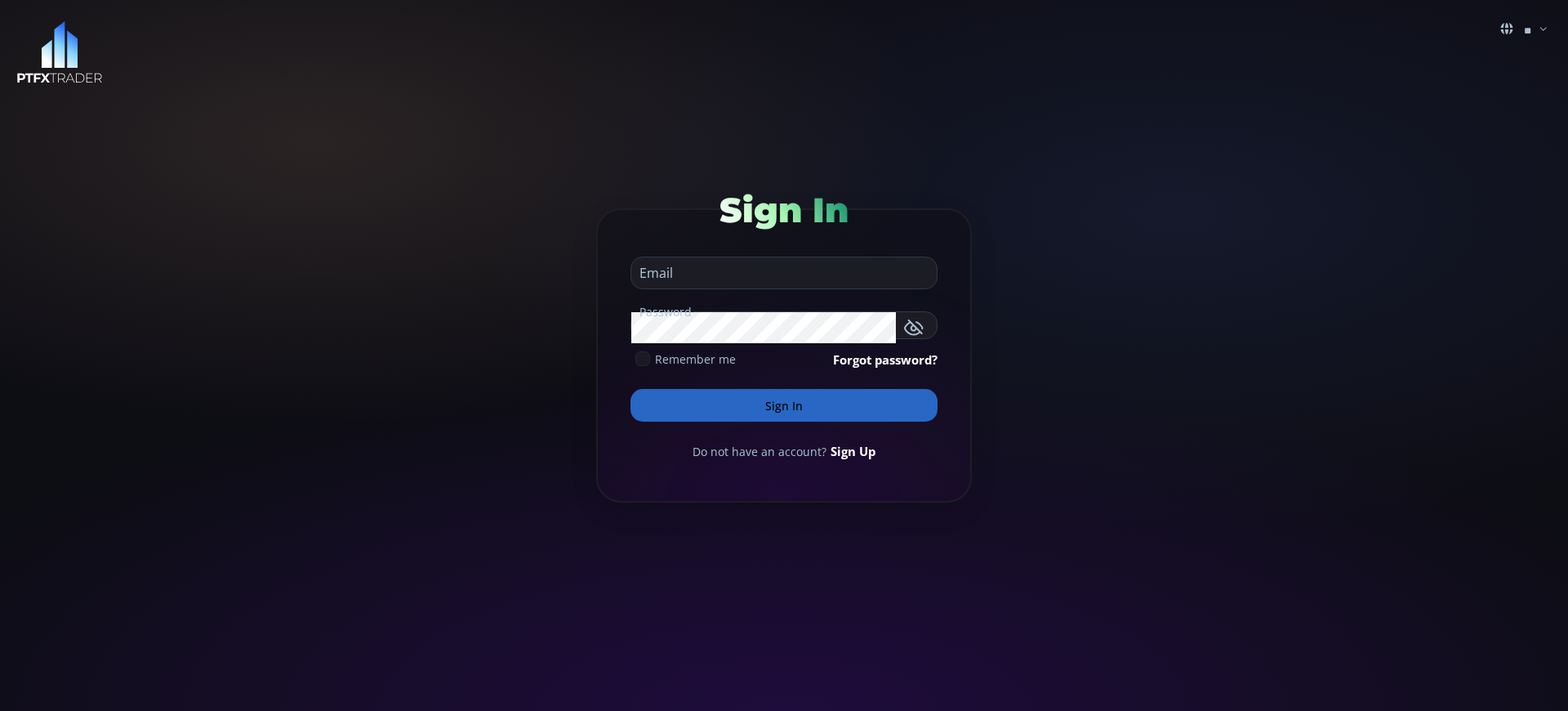
click at [784, 405] on button "Sign In" at bounding box center [784, 405] width 307 height 33
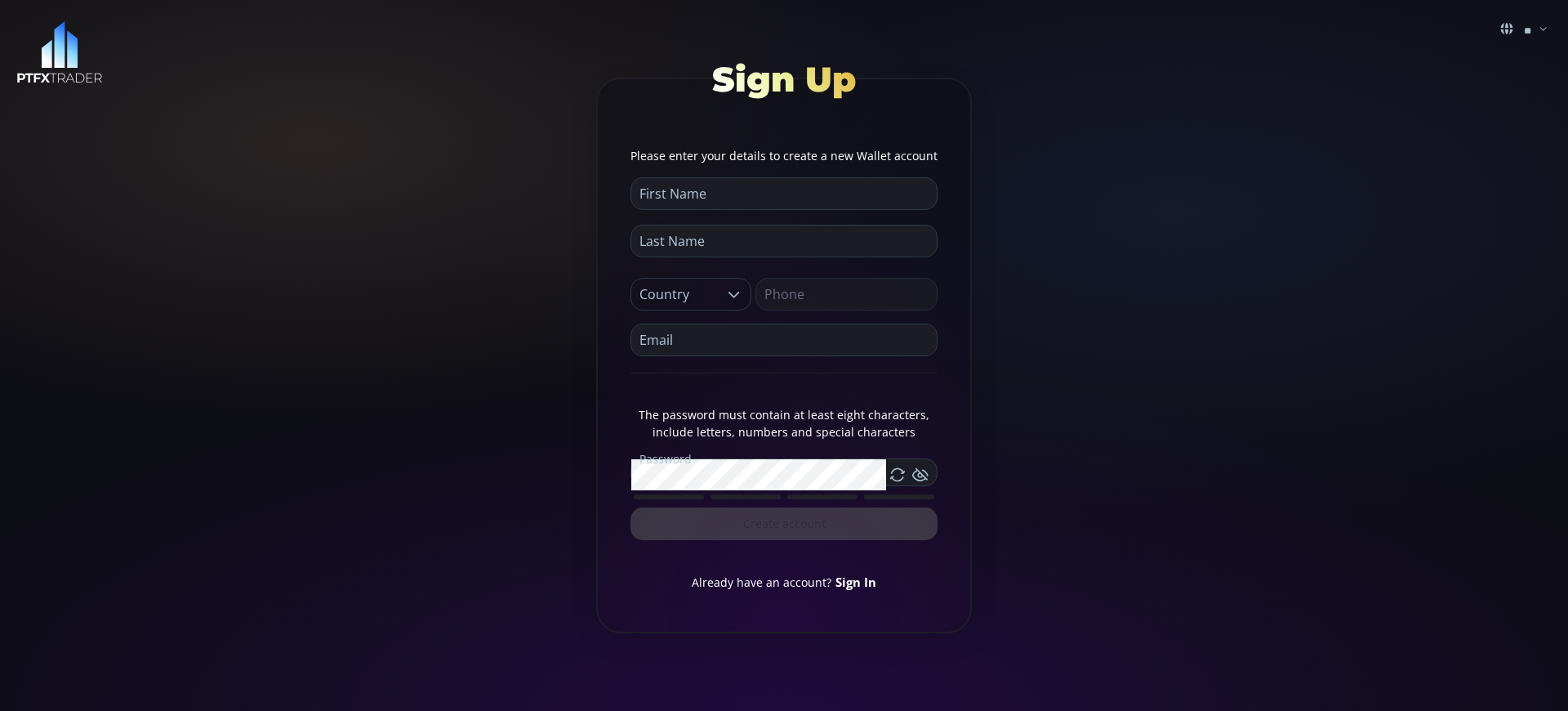
click at [853, 581] on link "Sign In" at bounding box center [855, 581] width 41 height 16
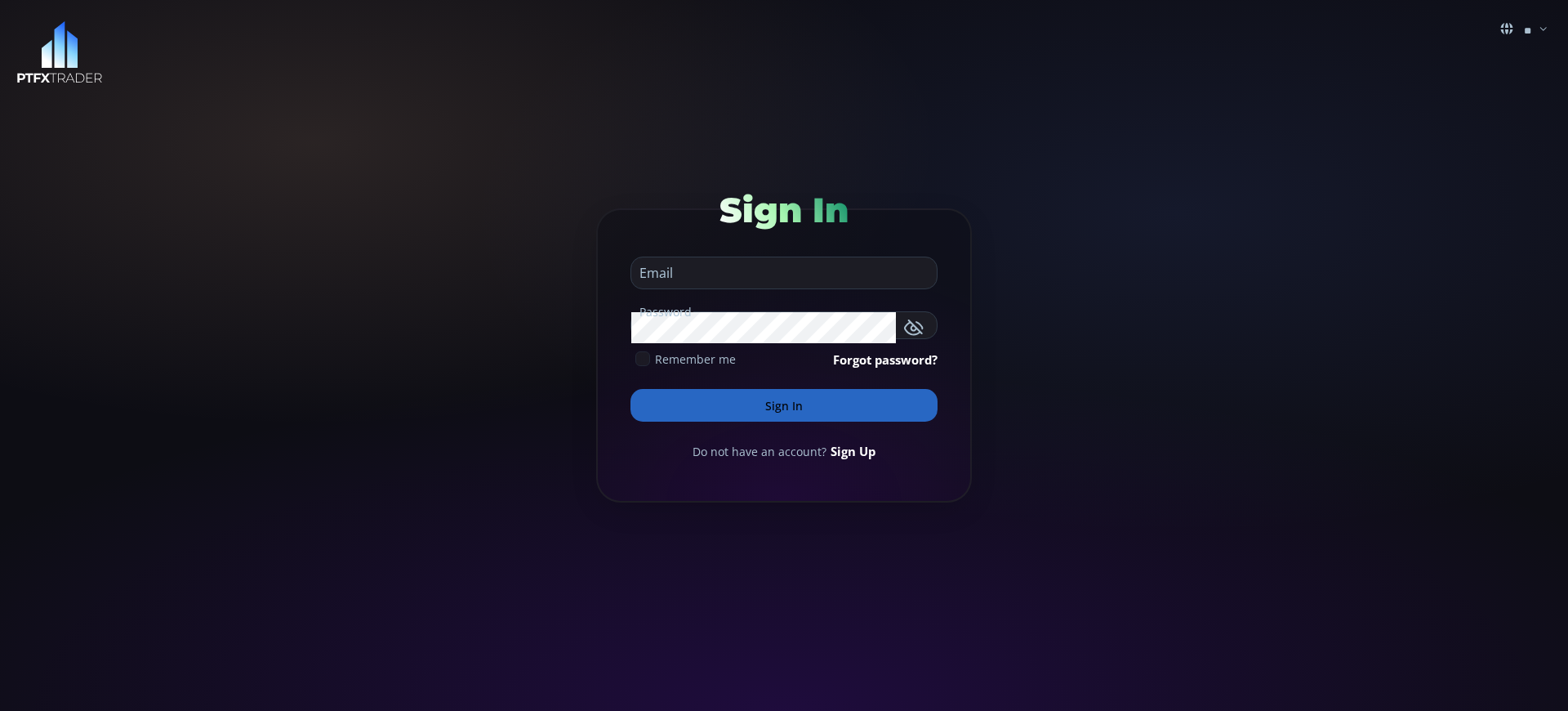
click at [784, 405] on button "Sign In" at bounding box center [784, 405] width 307 height 33
